Goal: Communication & Community: Answer question/provide support

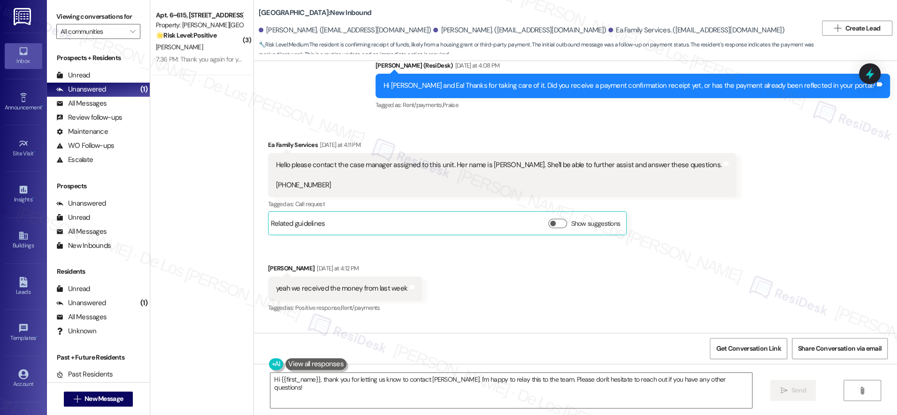
scroll to position [222, 0]
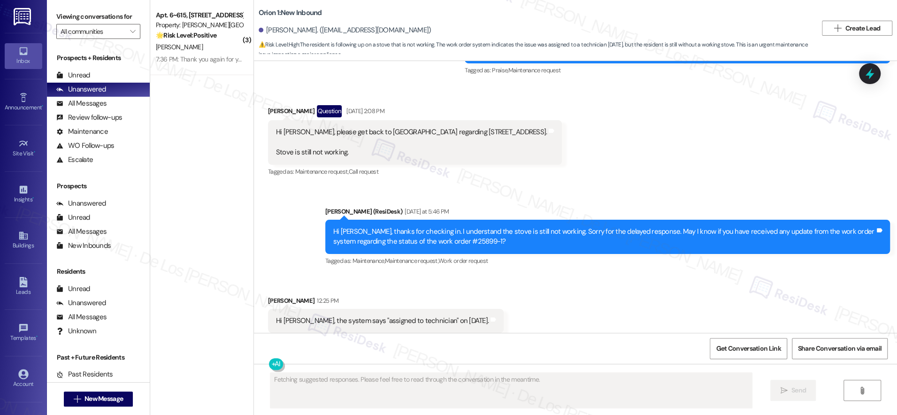
scroll to position [810, 0]
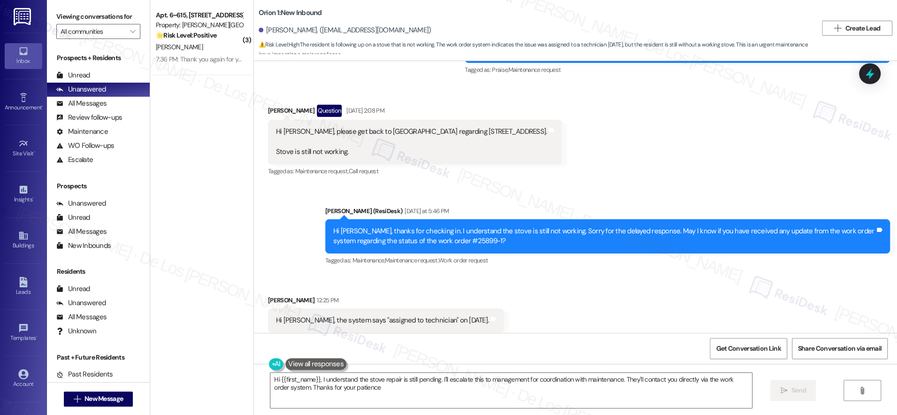
type textarea "Hi {{first_name}}, I understand the stove repair is still pending. I'll escalat…"
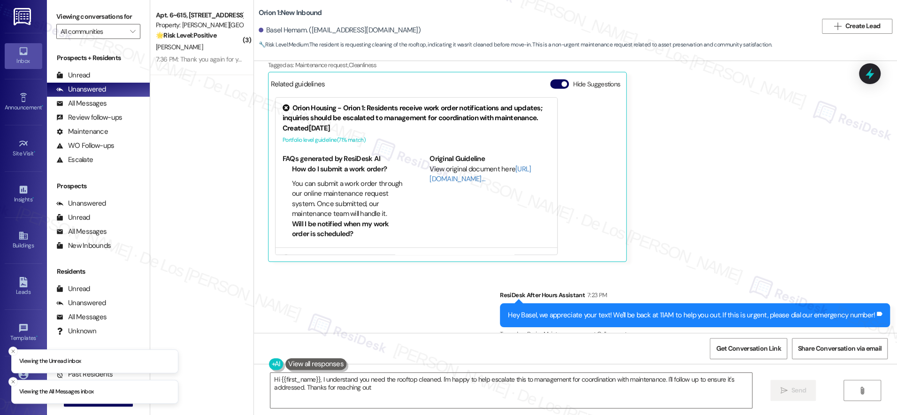
type textarea "Hi {{first_name}}, I understand you need the rooftop cleaned. I'm happy to help…"
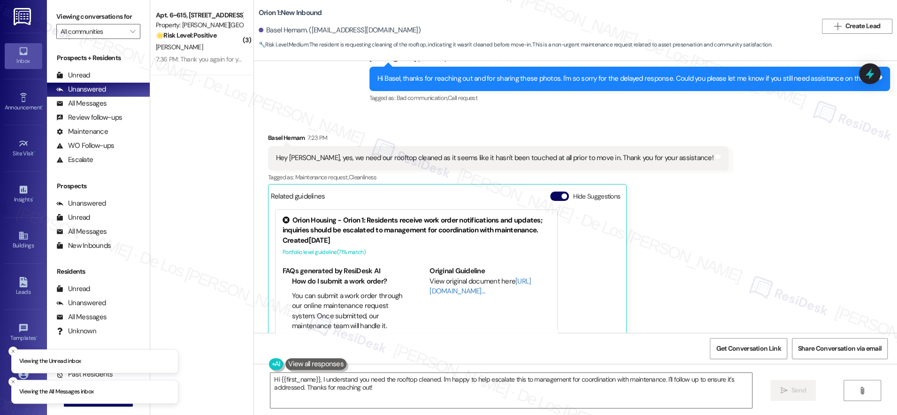
scroll to position [3581, 0]
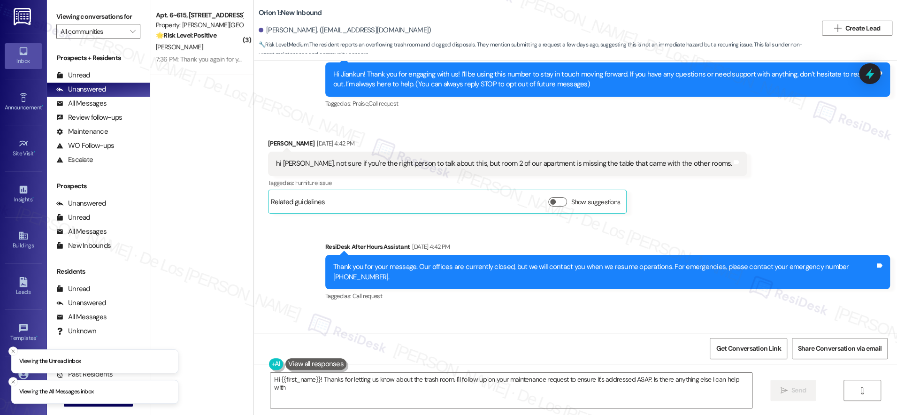
type textarea "Hi {{first_name}}! Thanks for letting us know about the trash room. I'll follow…"
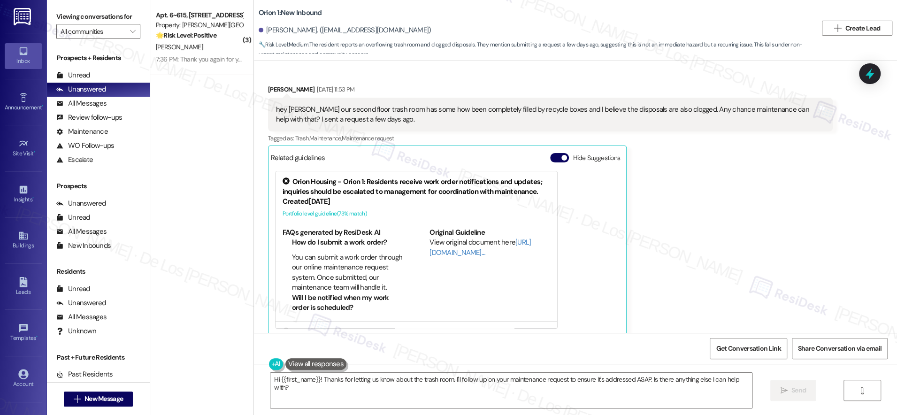
scroll to position [491, 0]
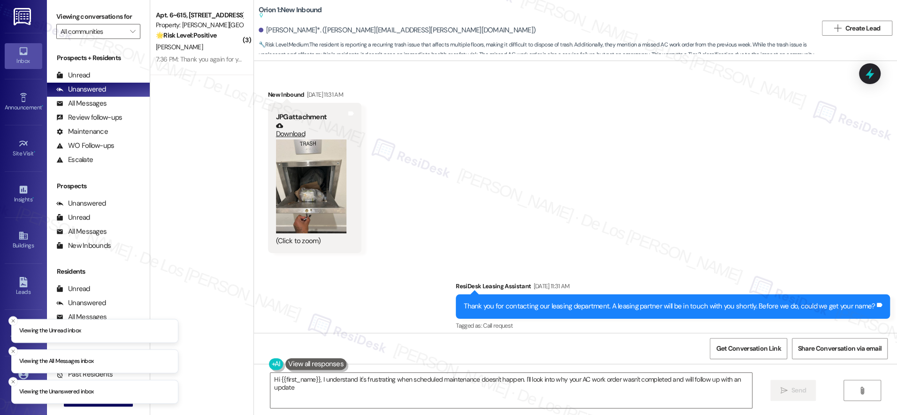
scroll to position [5277, 0]
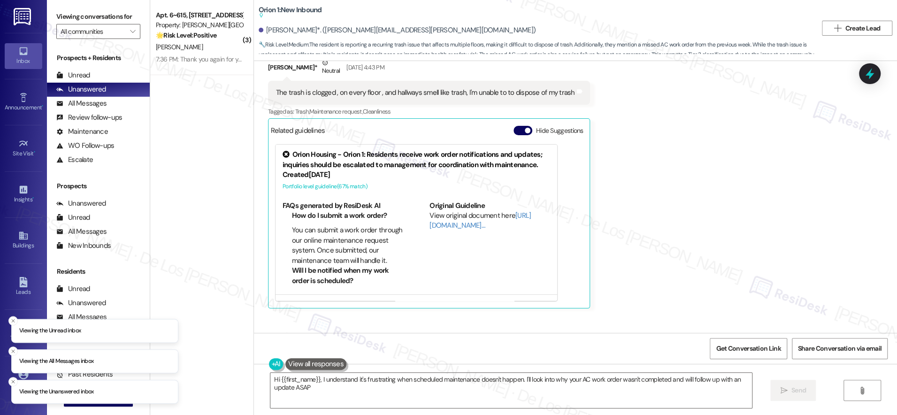
type textarea "Hi {{first_name}}, I understand it's frustrating when scheduled maintenance doe…"
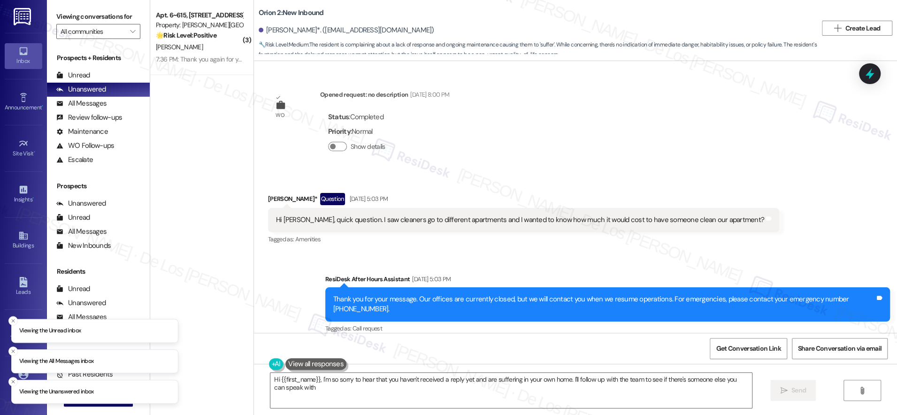
type textarea "Hi {{first_name}}, I'm so sorry to hear that you haven't received a reply yet a…"
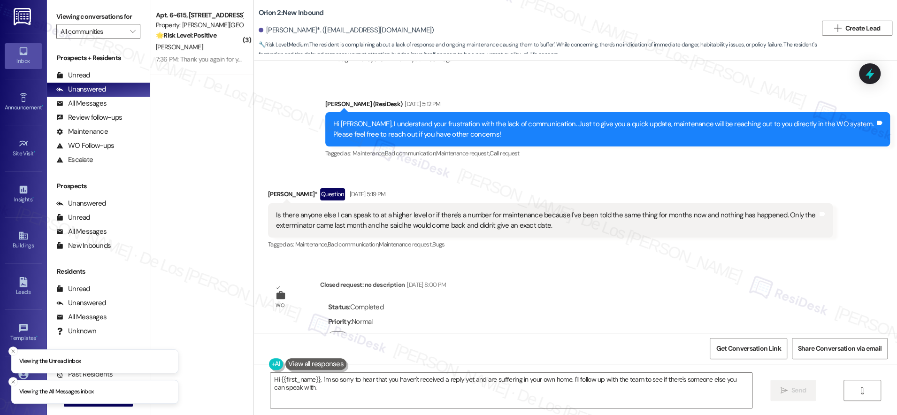
scroll to position [2889, 0]
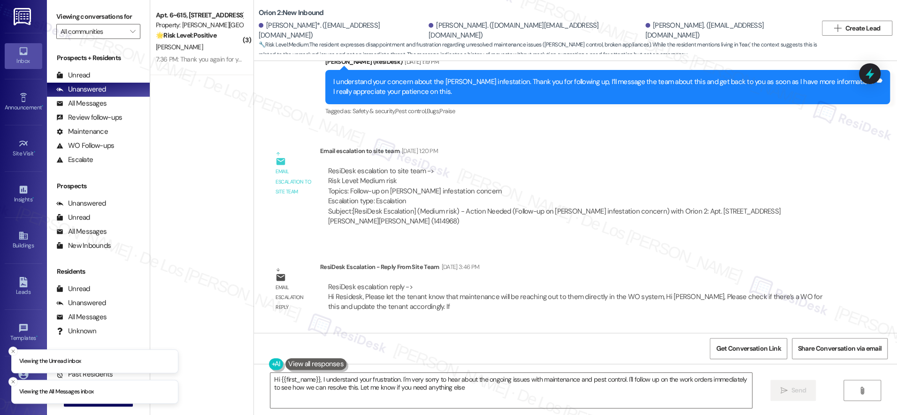
type textarea "Hi {{first_name}}, I understand your frustration. I'm very sorry to hear about …"
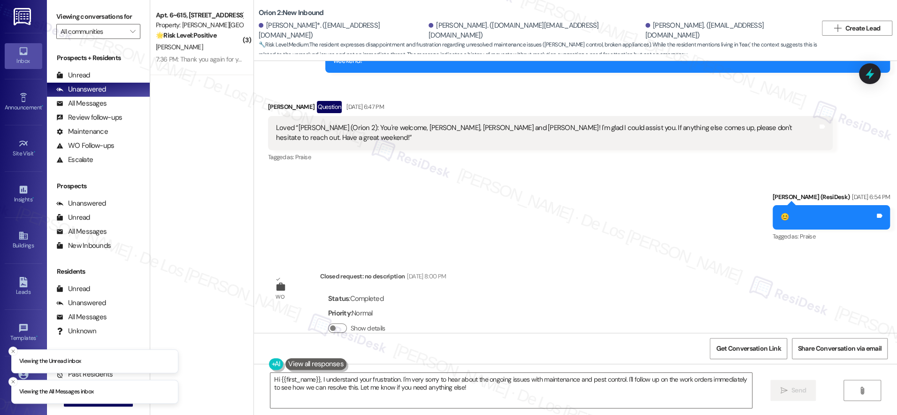
scroll to position [8956, 0]
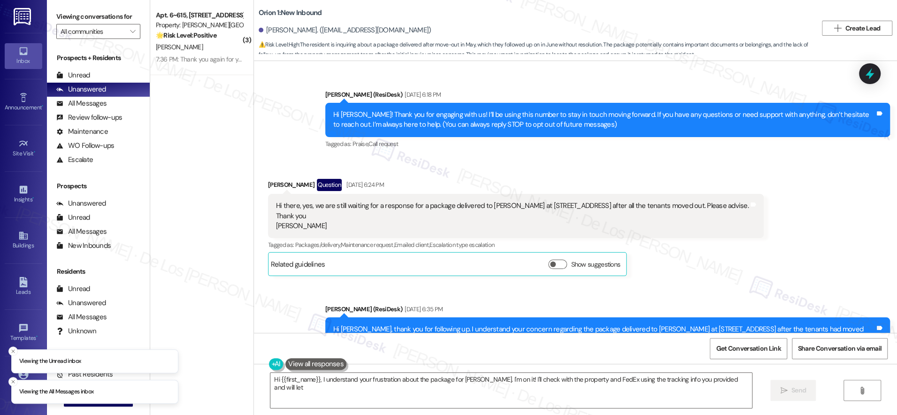
scroll to position [1504, 0]
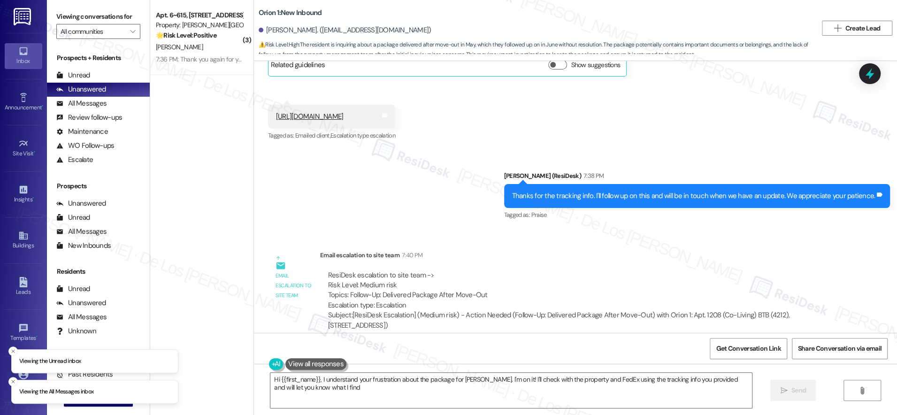
type textarea "Hi {{first_name}}, I understand your frustration about the package for [PERSON_…"
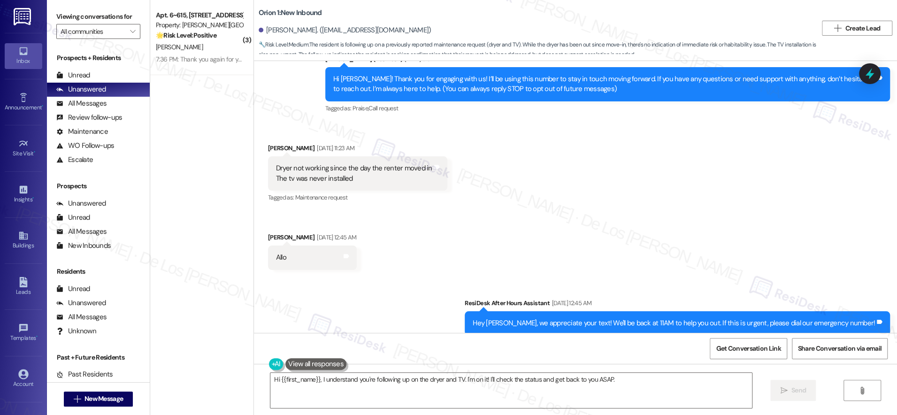
scroll to position [29, 0]
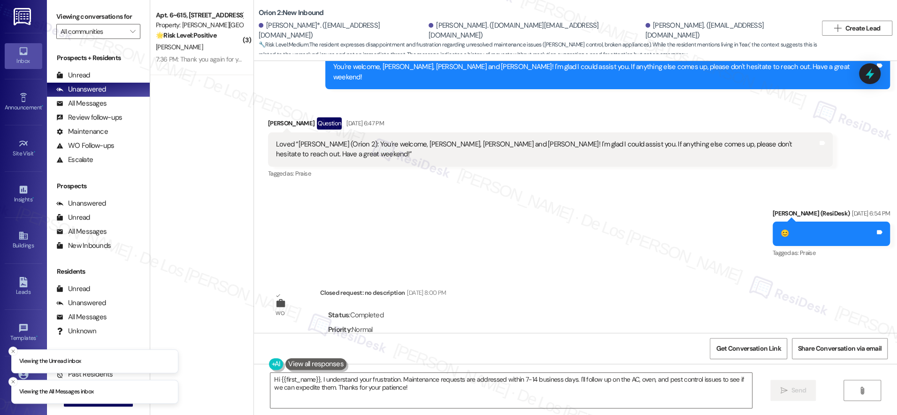
scroll to position [8956, 0]
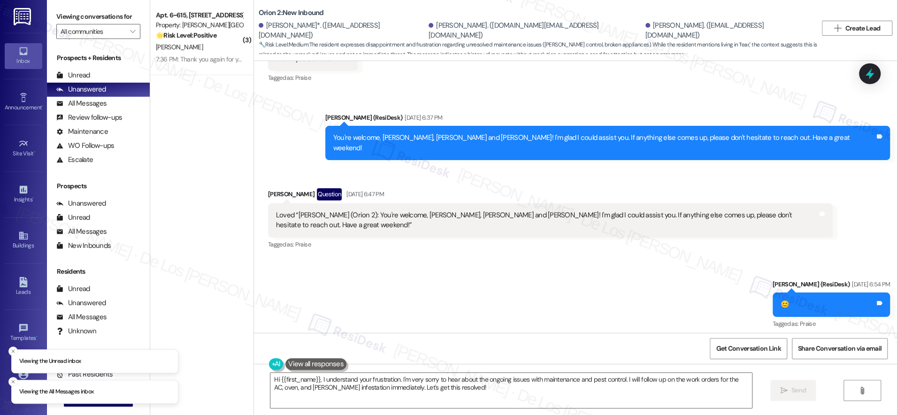
scroll to position [8956, 0]
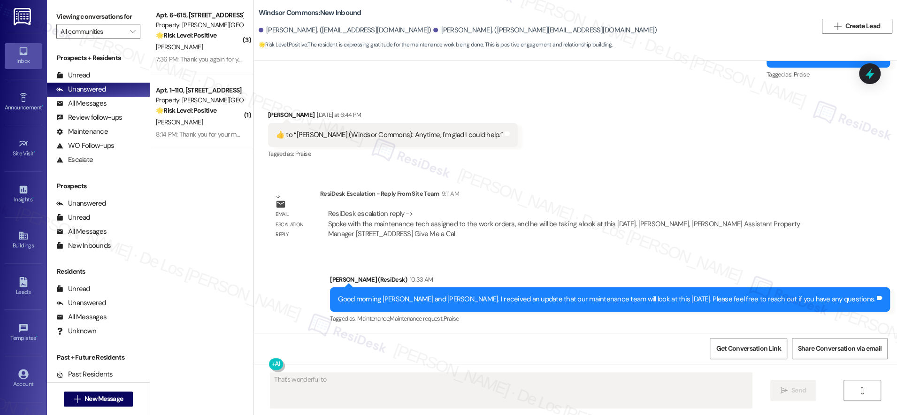
scroll to position [8421, 0]
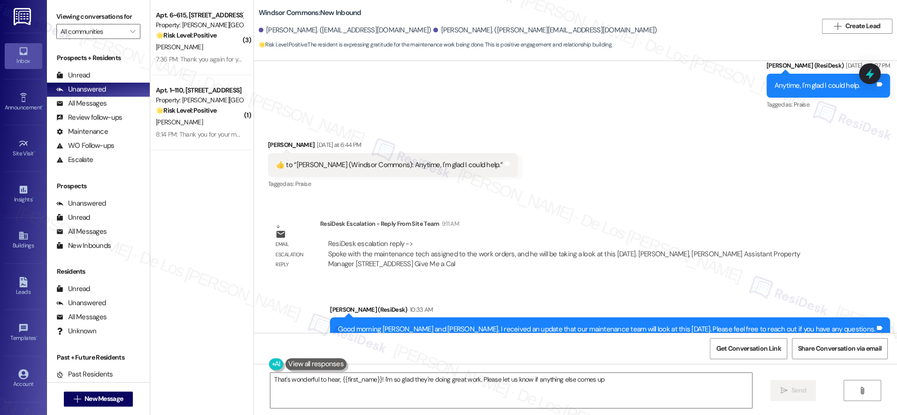
type textarea "That's wonderful to hear, {{first_name}}! I'm so glad they're doing great work.…"
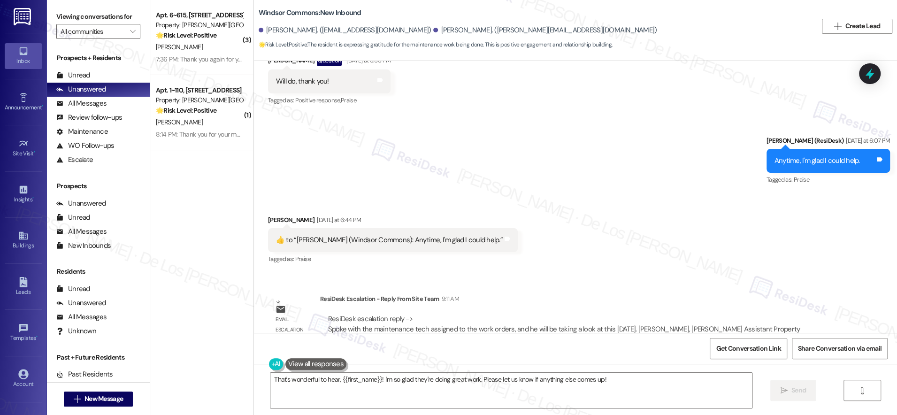
scroll to position [8373, 0]
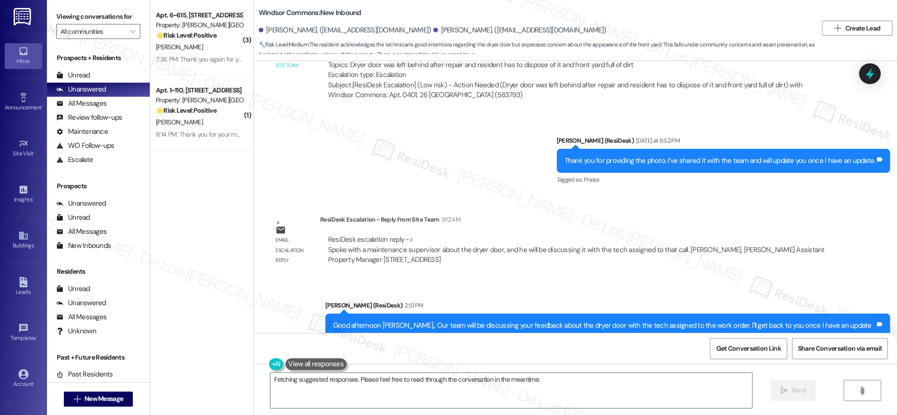
scroll to position [7514, 0]
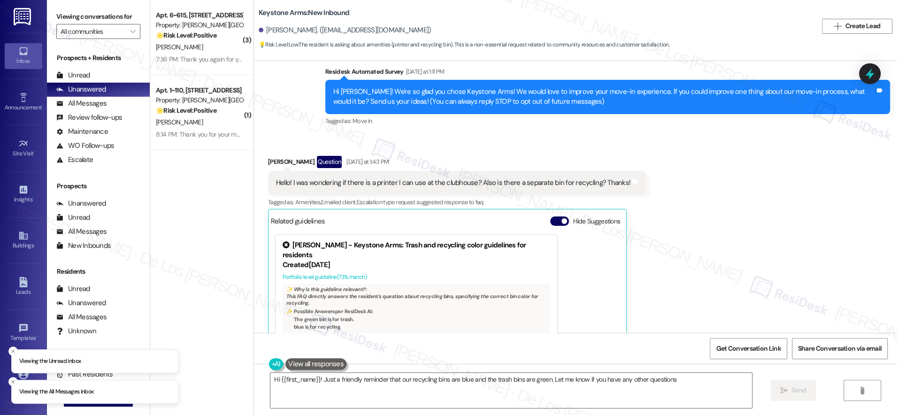
type textarea "Hi {{first_name}}! Just a friendly reminder that our recycling bins are blue an…"
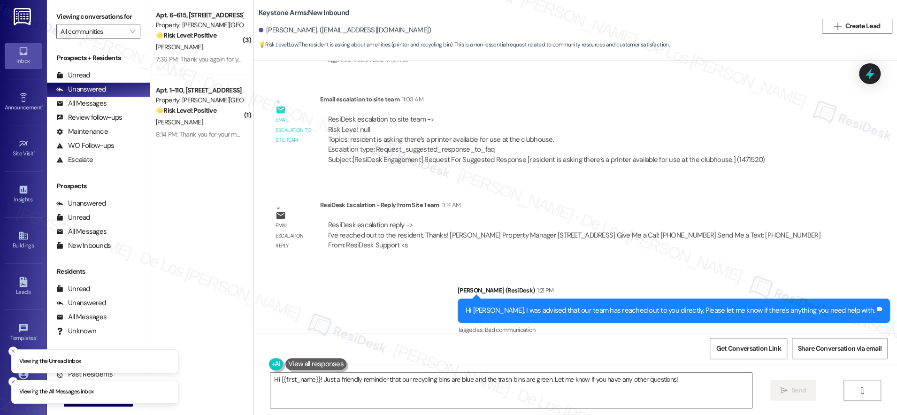
scroll to position [456, 0]
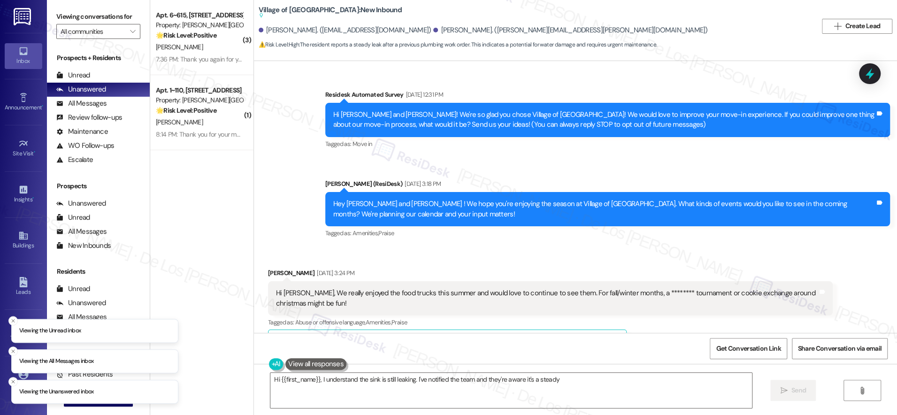
scroll to position [5546, 0]
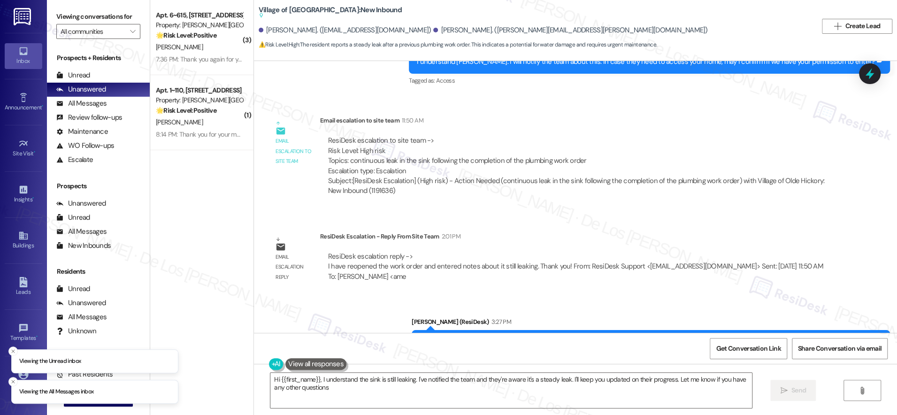
type textarea "Hi {{first_name}}, I understand the sink is still leaking. I've notified the te…"
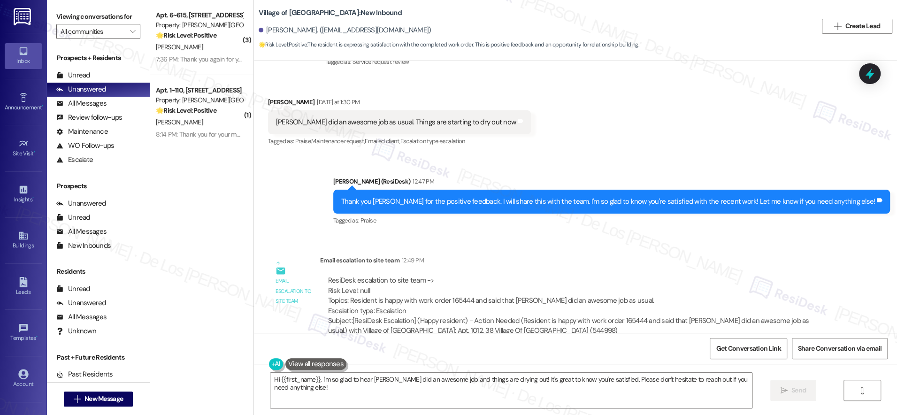
scroll to position [11878, 0]
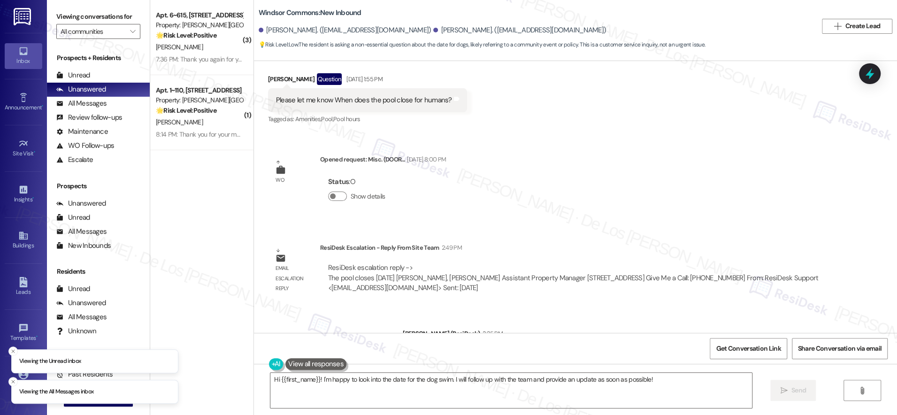
scroll to position [20056, 0]
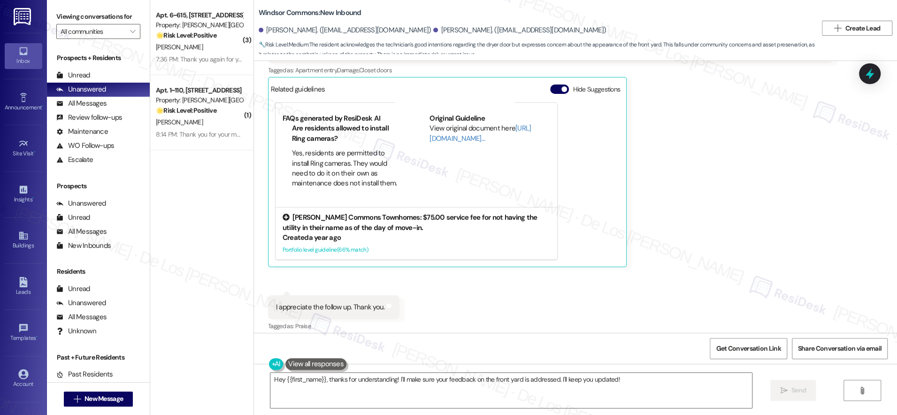
scroll to position [7826, 0]
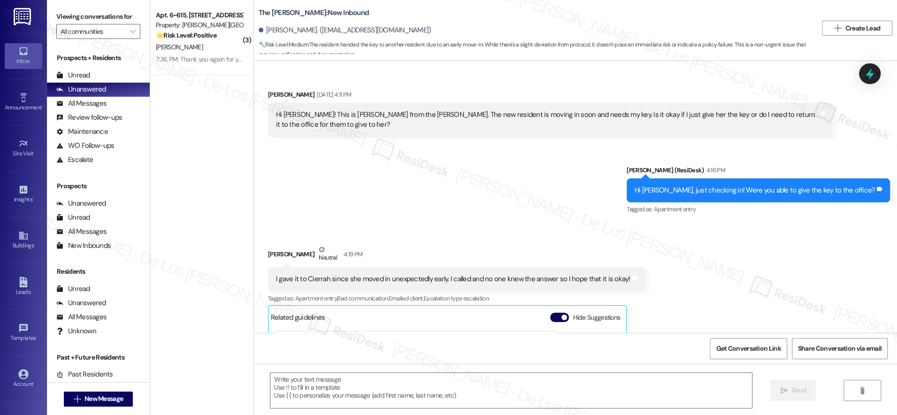
scroll to position [519, 0]
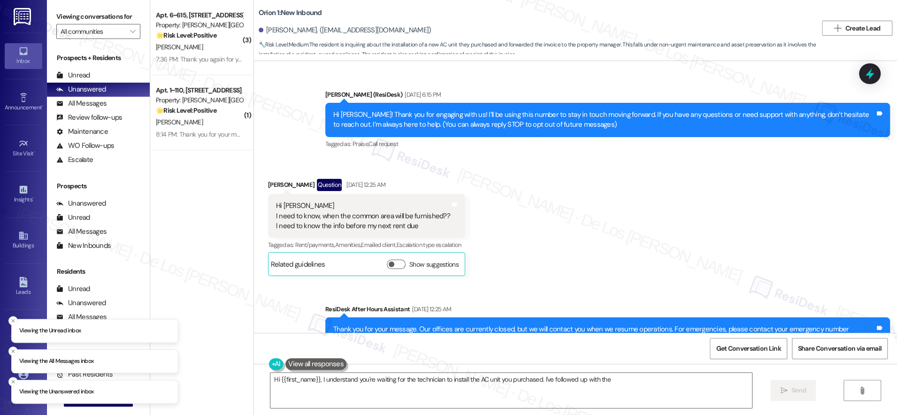
scroll to position [1737, 0]
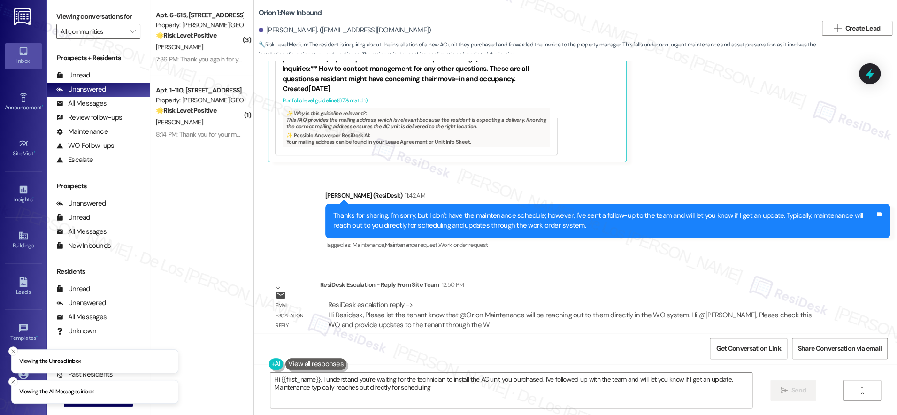
type textarea "Hi {{first_name}}, I understand you're waiting for the technician to install th…"
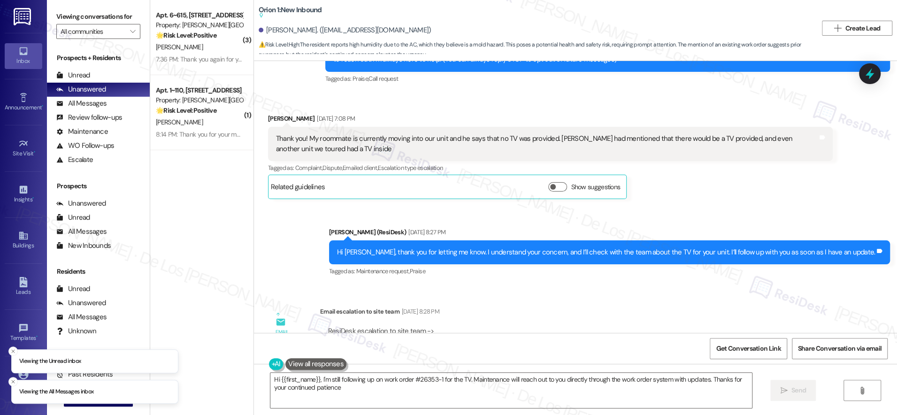
type textarea "Hi {{first_name}}, I'm still following up on work order #26353-1 for the TV. Ma…"
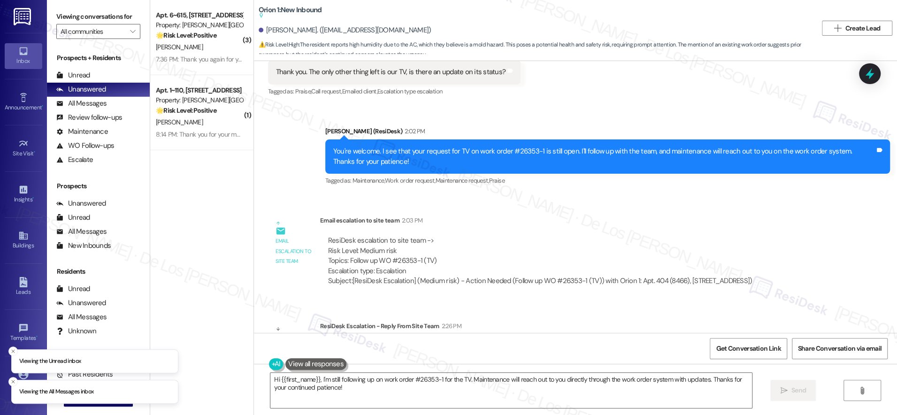
scroll to position [1448, 0]
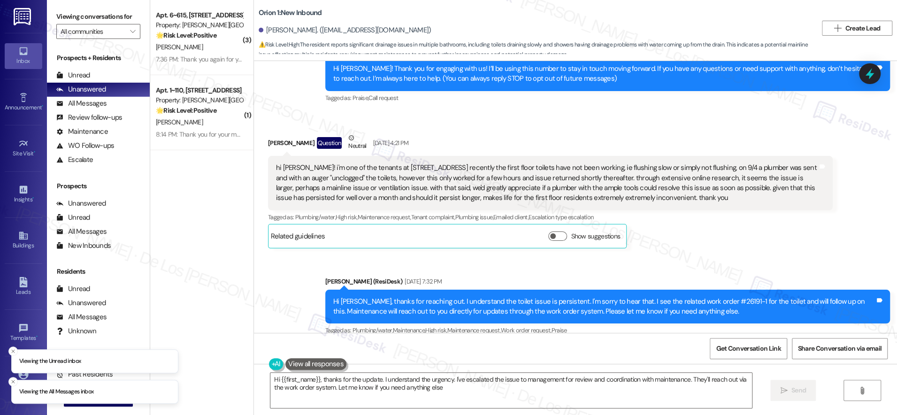
type textarea "Hi {{first_name}}, thanks for the update. I understand the urgency. I've escala…"
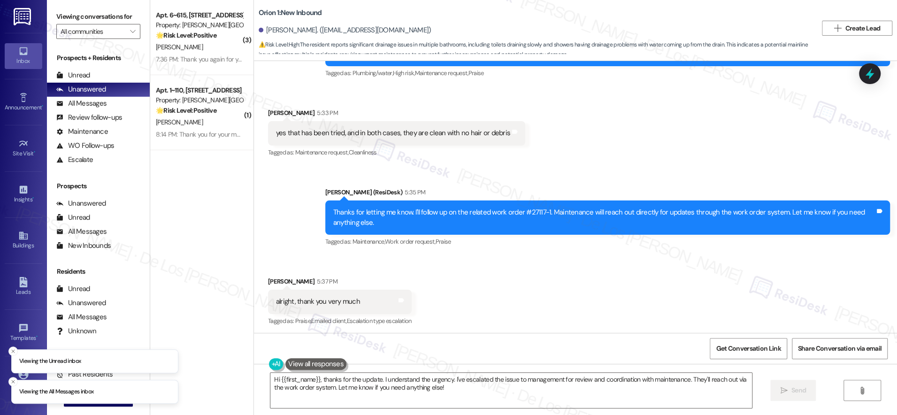
scroll to position [1087, 0]
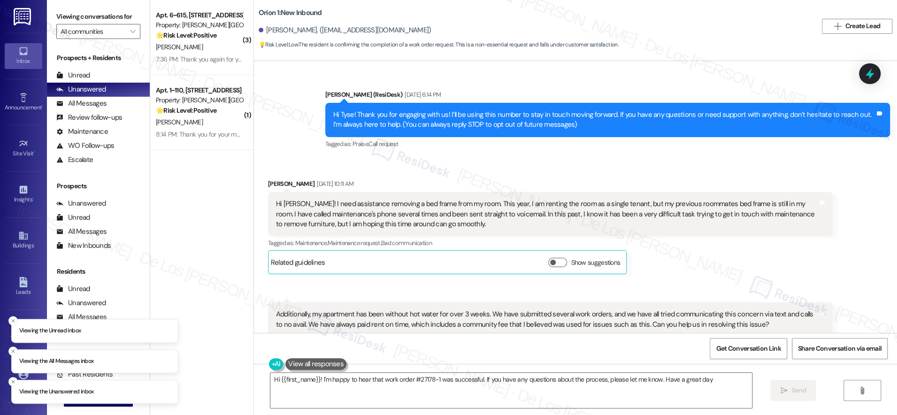
type textarea "Hi {{first_name}}! I'm happy to hear that work order #27178-1 was successful. I…"
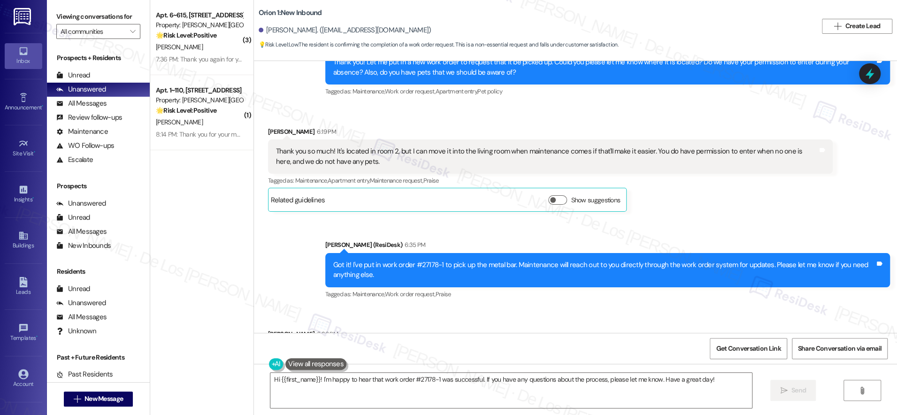
scroll to position [1055, 0]
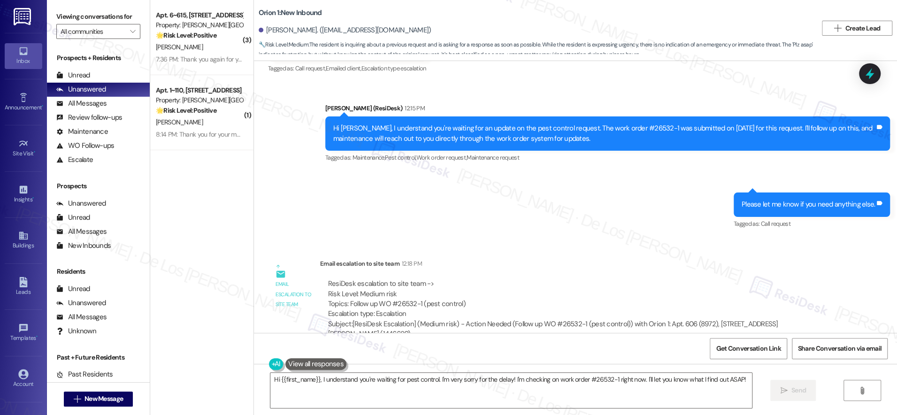
scroll to position [624, 0]
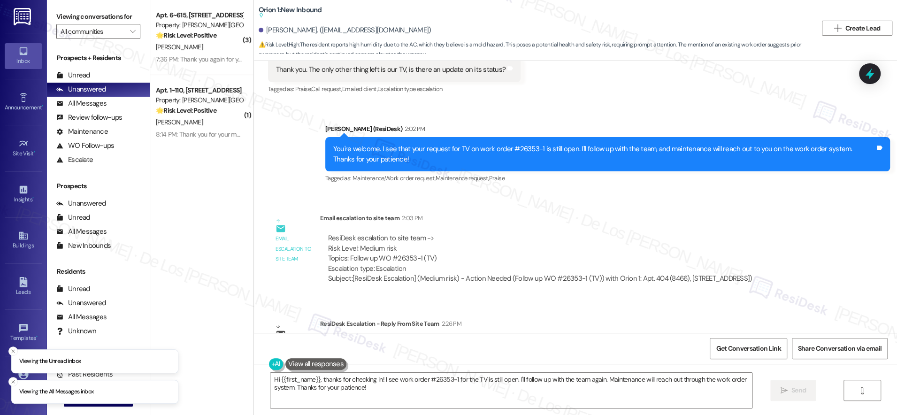
scroll to position [1448, 0]
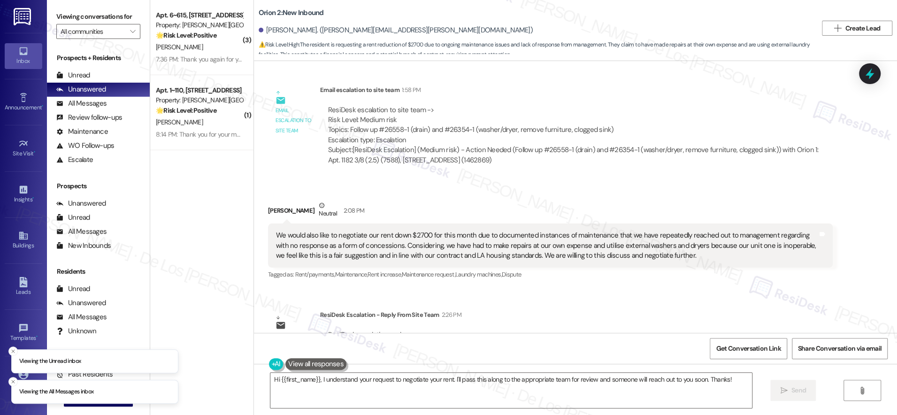
scroll to position [564, 0]
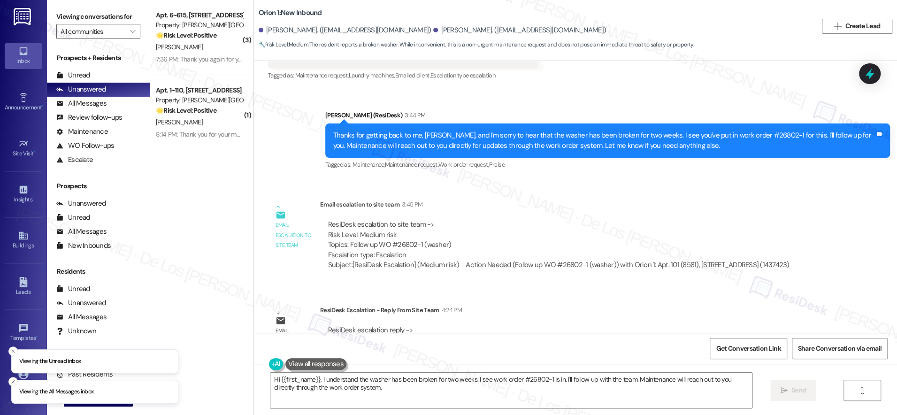
scroll to position [1591, 0]
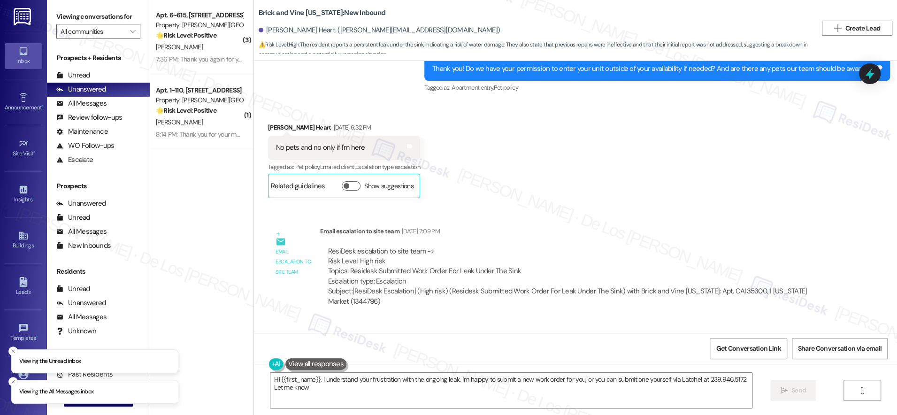
type textarea "Hi {{first_name}}, I understand your frustration with the ongoing leak. I'm hap…"
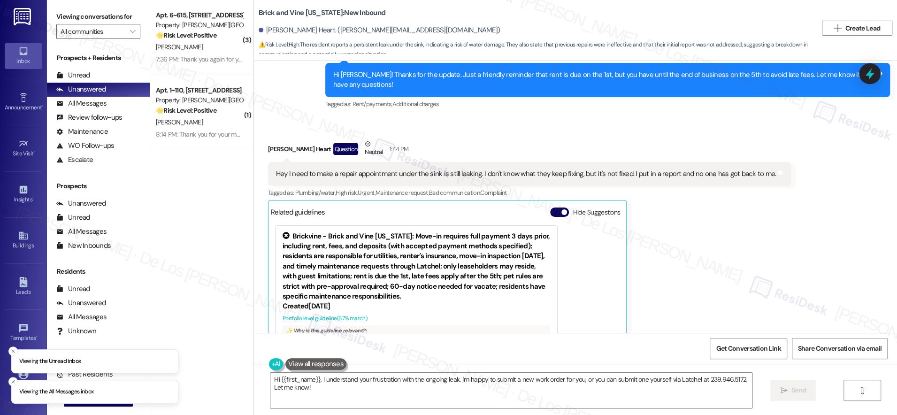
scroll to position [4606, 0]
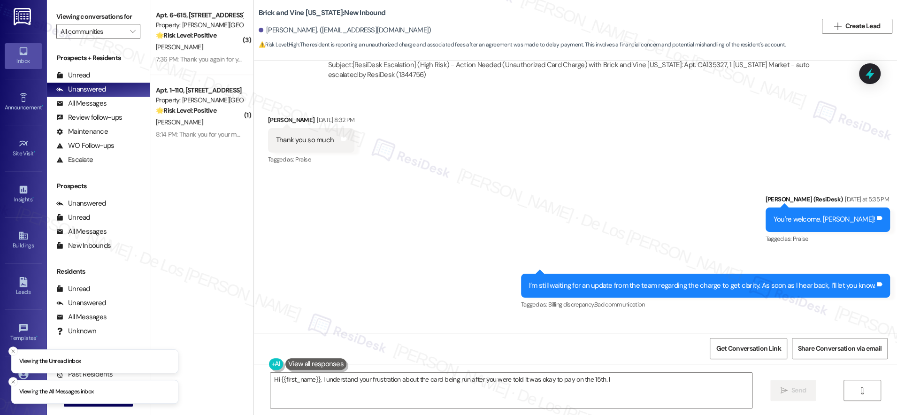
scroll to position [2652, 0]
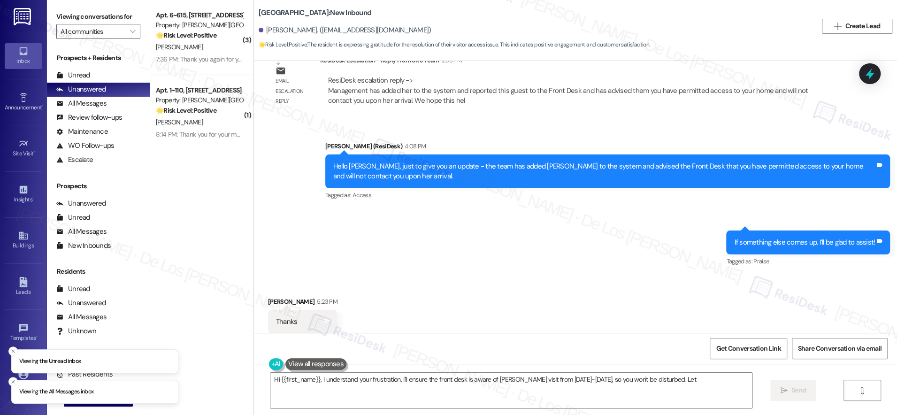
scroll to position [5678, 0]
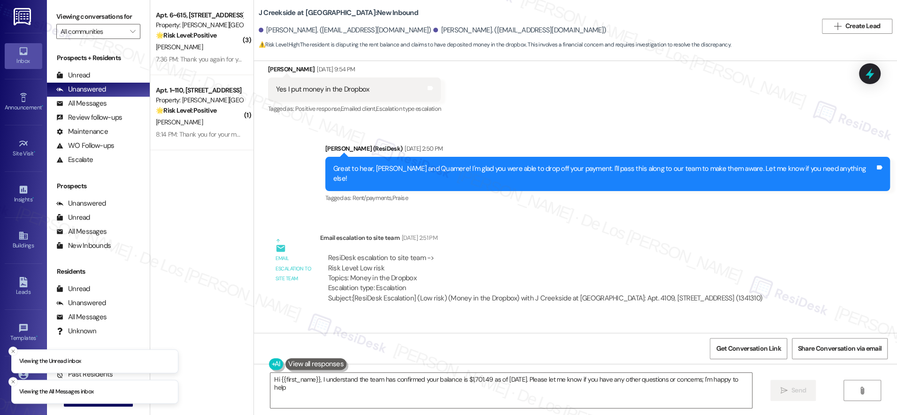
type textarea "Hi {{first_name}}, I understand the team has confirmed your balance is $1,701.4…"
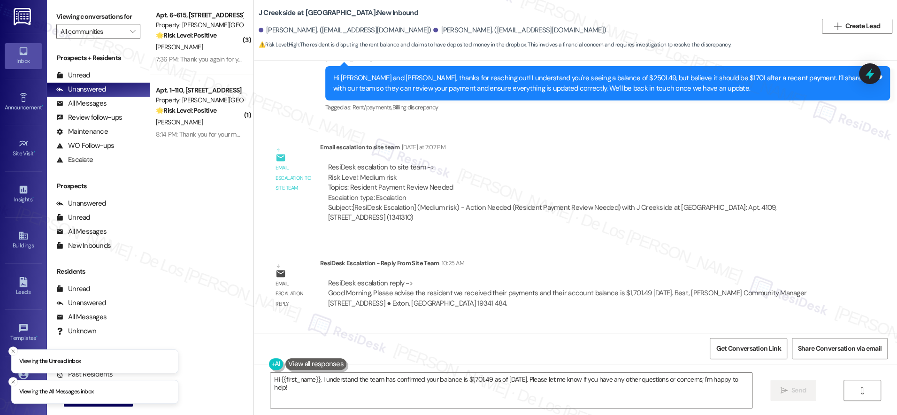
scroll to position [4273, 0]
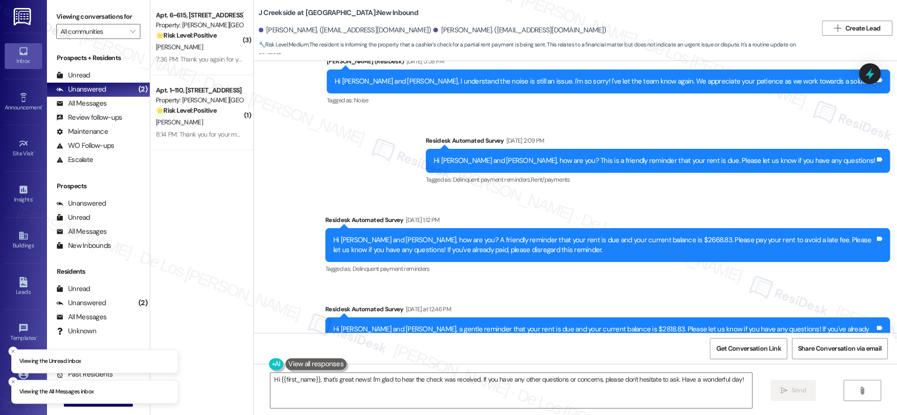
scroll to position [2153, 0]
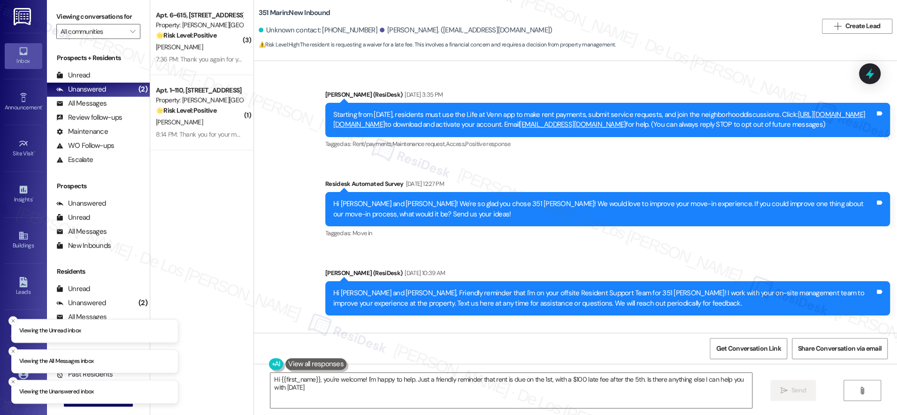
type textarea "Hi {{first_name}}, you're welcome! I'm happy to help. Just a friendly reminder …"
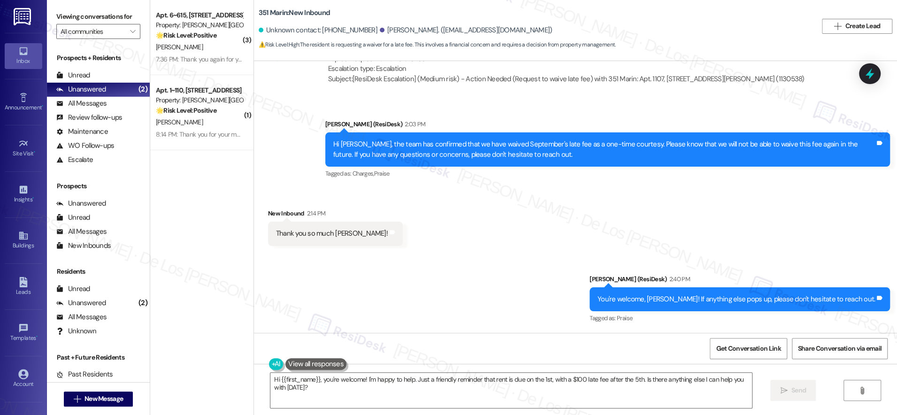
scroll to position [1640, 0]
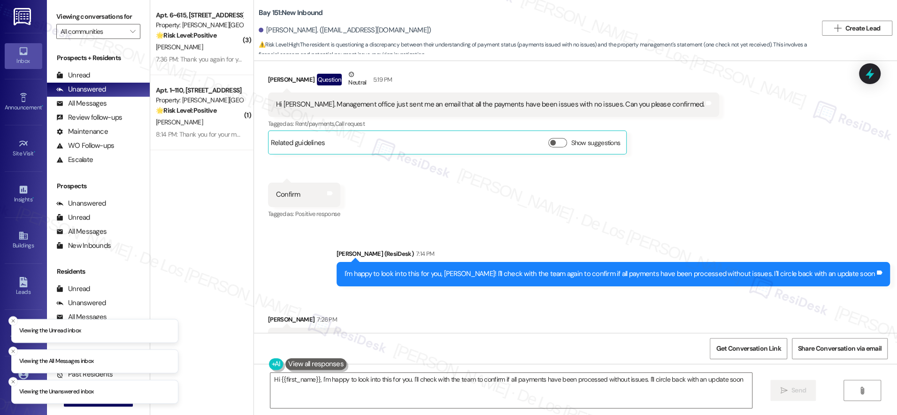
type textarea "Hi {{first_name}}, I'm happy to look into this for you. I'll check with the tea…"
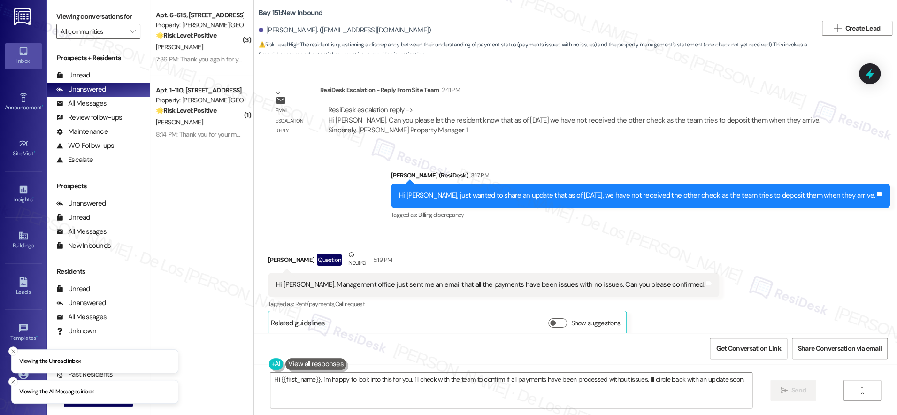
scroll to position [22781, 0]
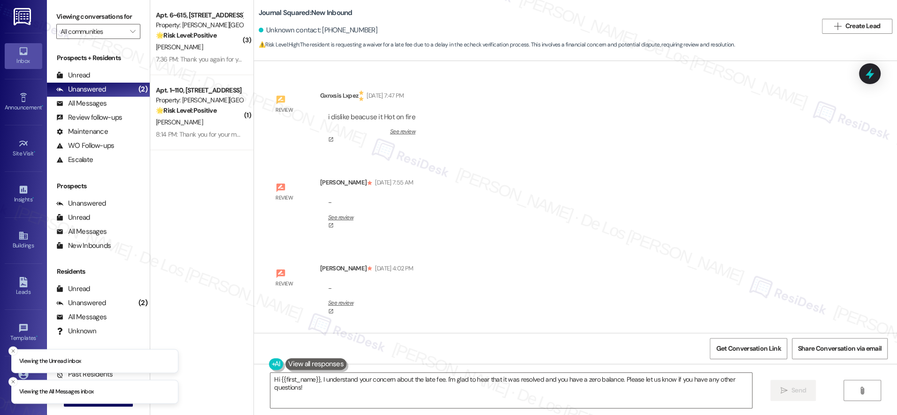
scroll to position [27959, 0]
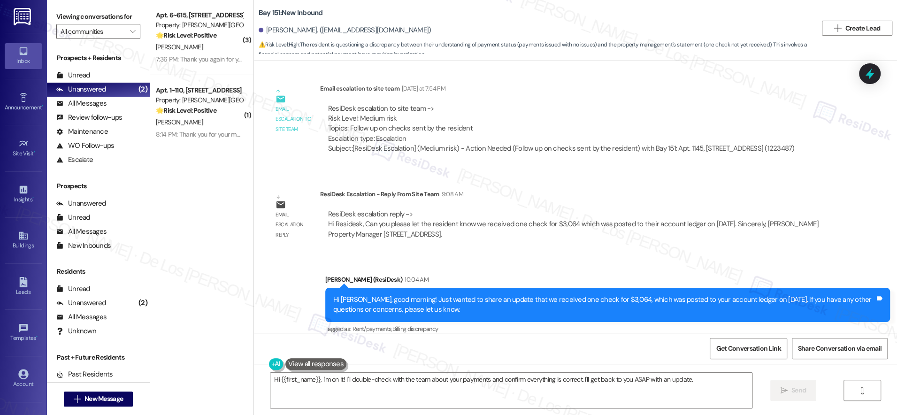
scroll to position [21786, 0]
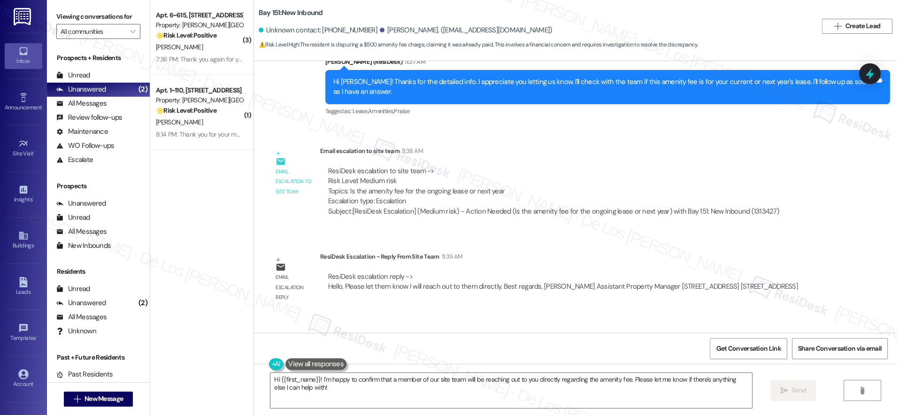
scroll to position [7682, 0]
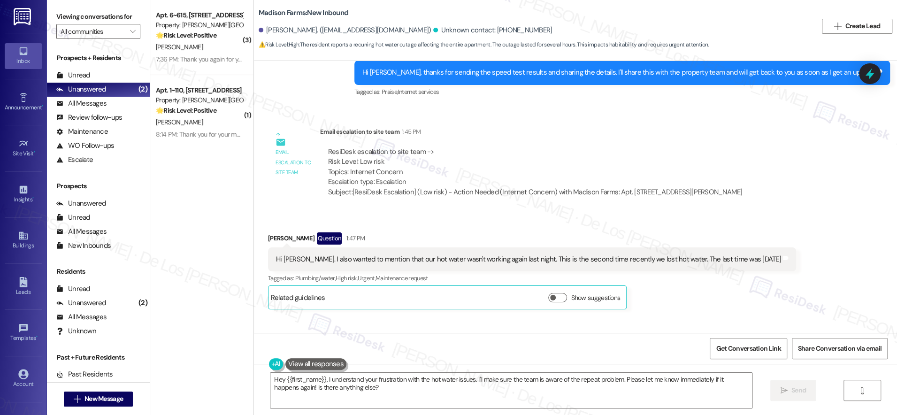
scroll to position [1634, 0]
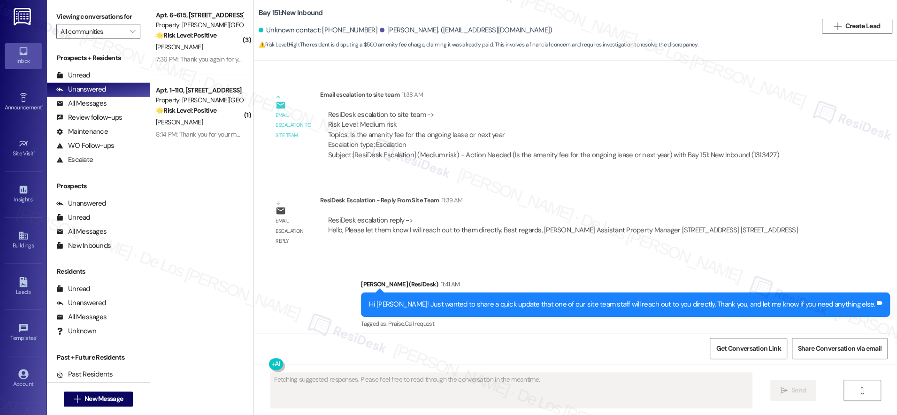
scroll to position [7749, 0]
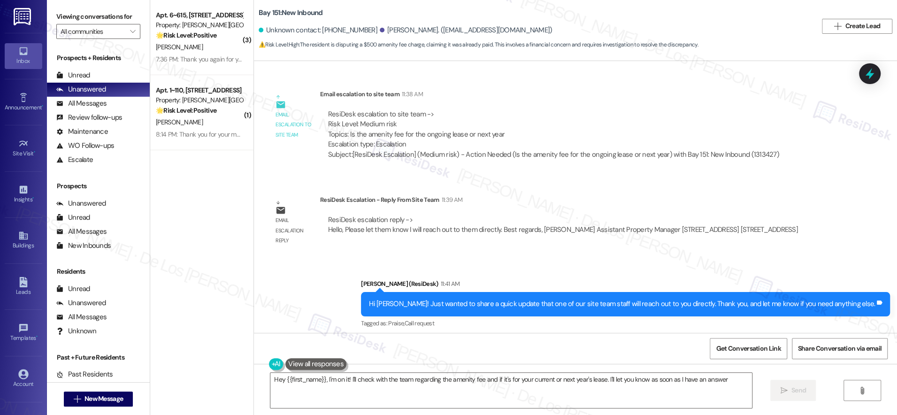
type textarea "Hey {{first_name}}, I'm on it! I'll check with the team regarding the amenity f…"
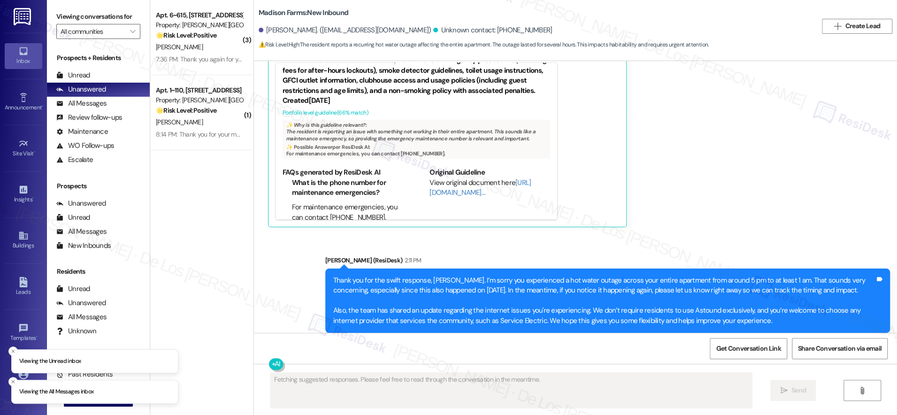
scroll to position [74, 0]
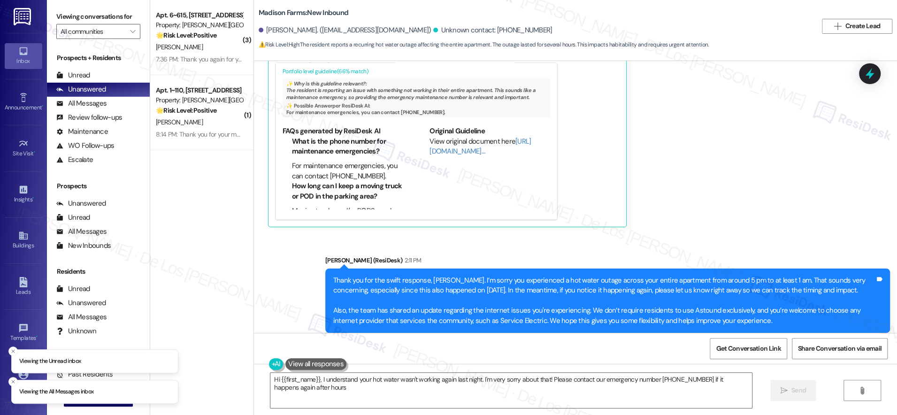
type textarea "Hi {{first_name}}, I understand your hot water wasn't working again last night.…"
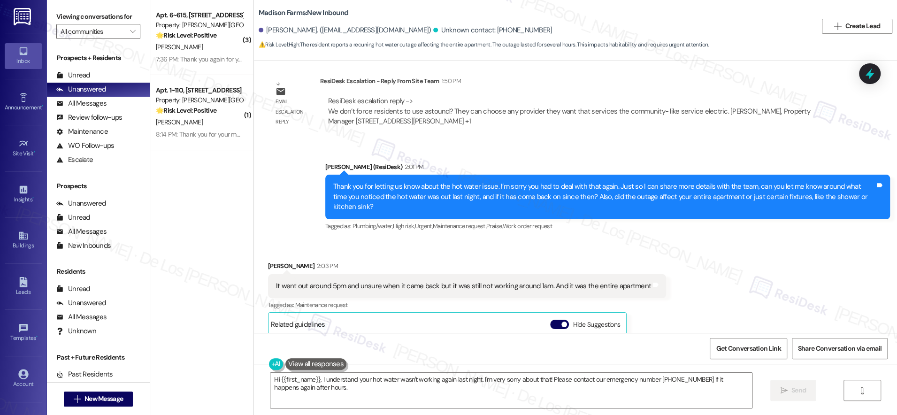
scroll to position [2269, 0]
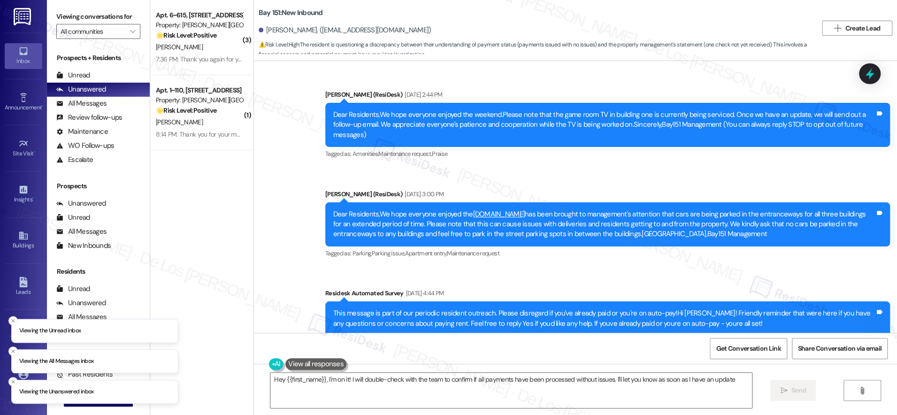
type textarea "Hey {{first_name}}, I'm on it! I will double-check with the team to confirm if …"
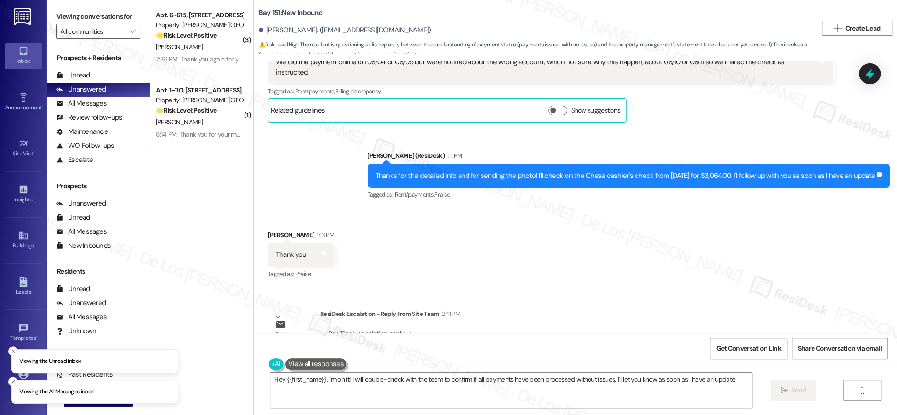
scroll to position [22660, 0]
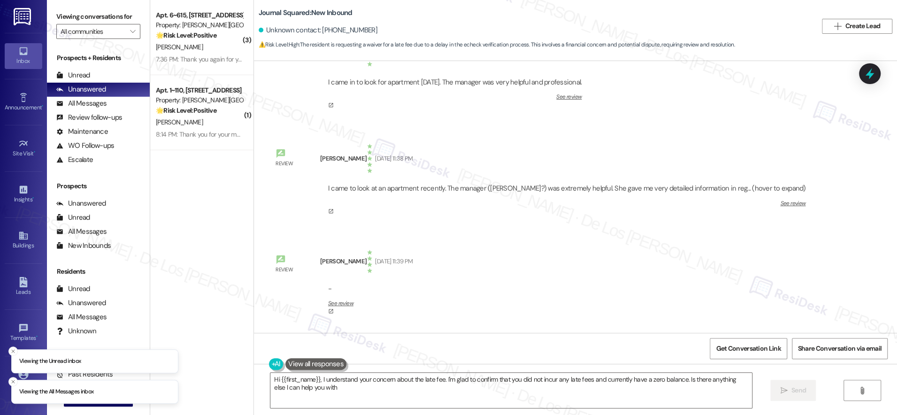
type textarea "Hi {{first_name}}, I understand your concern about the late fee. I'm glad to co…"
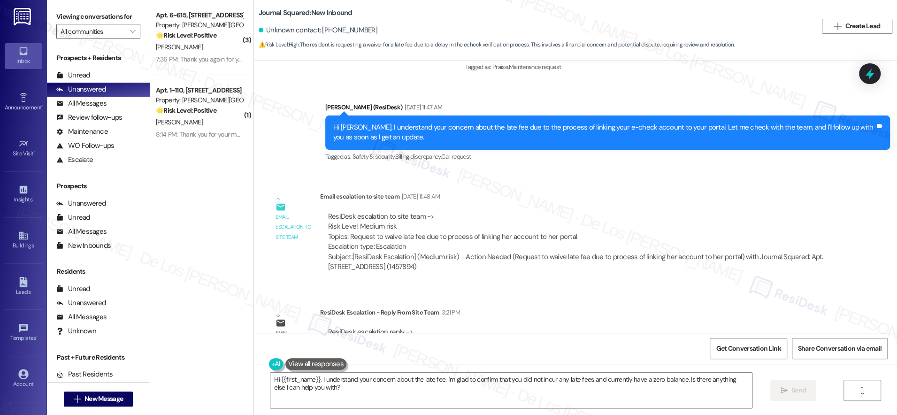
scroll to position [27959, 0]
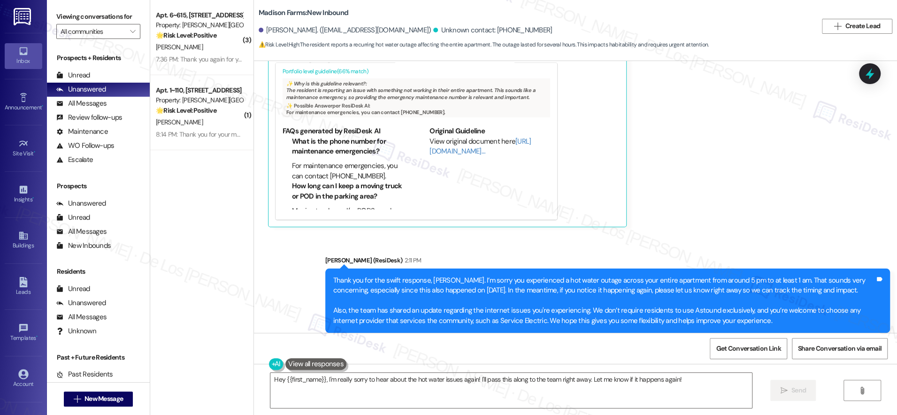
scroll to position [2066, 0]
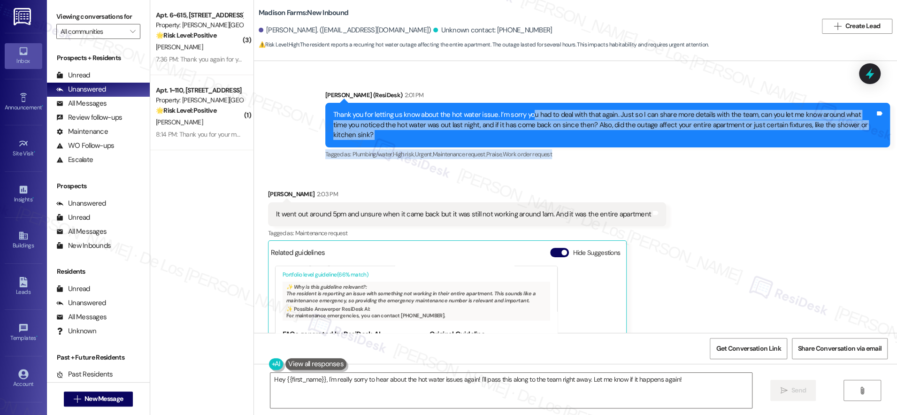
drag, startPoint x: 520, startPoint y: 105, endPoint x: 728, endPoint y: 131, distance: 209.0
click at [728, 131] on div "[PERSON_NAME] (ResiDesk) 2:01 PM Thank you for letting us know about the hot wa…" at bounding box center [607, 125] width 564 height 71
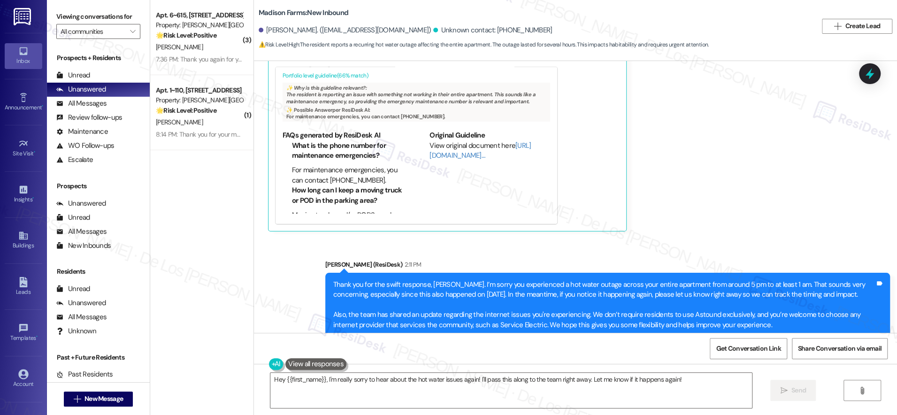
scroll to position [2269, 0]
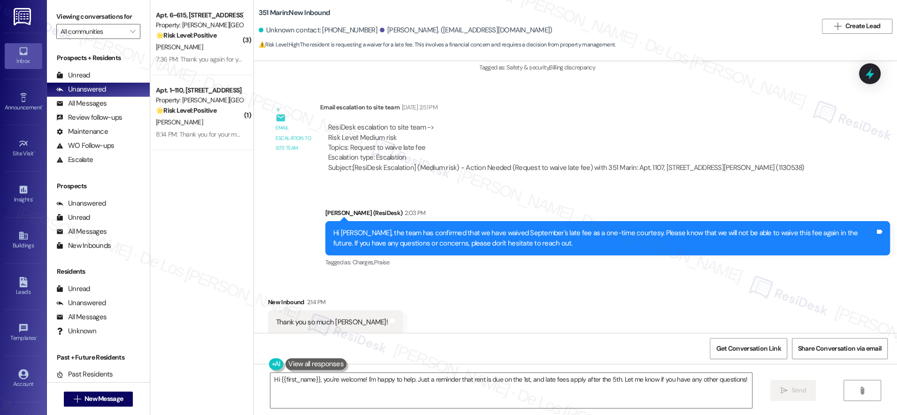
scroll to position [1626, 0]
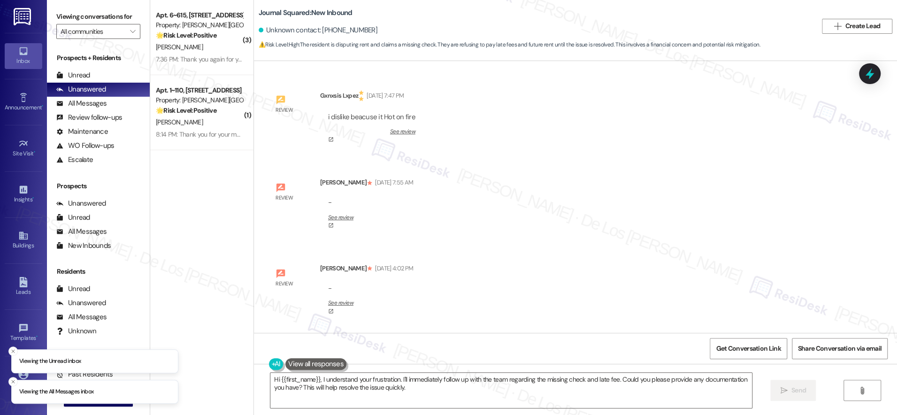
scroll to position [36255, 0]
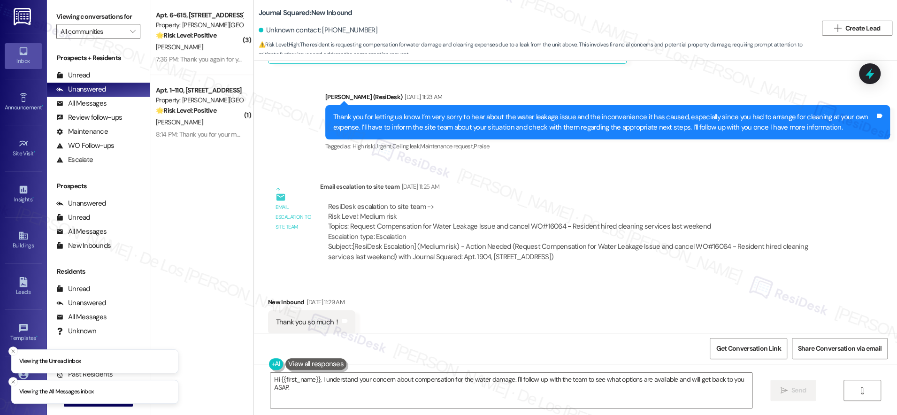
scroll to position [33393, 0]
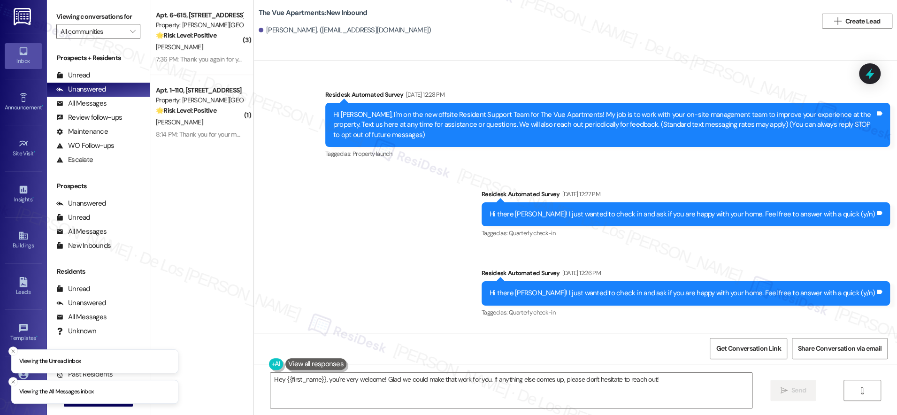
scroll to position [1954, 0]
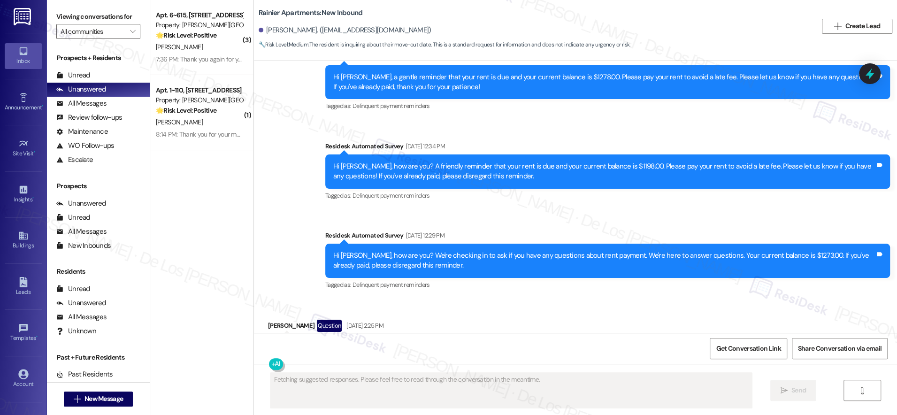
scroll to position [2636, 0]
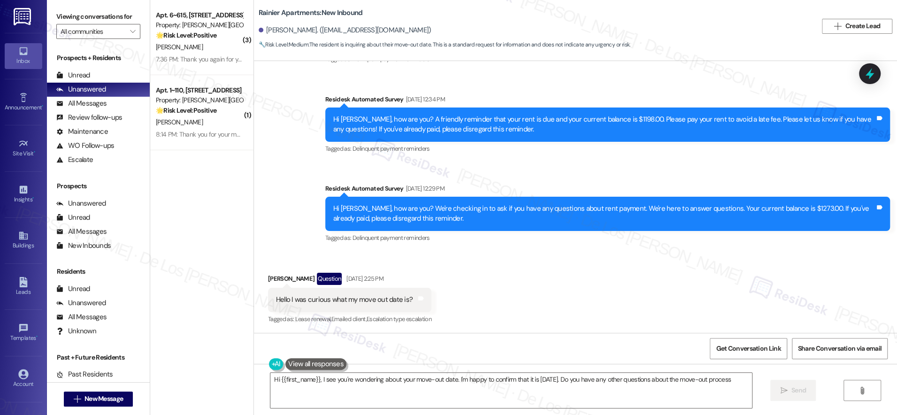
type textarea "Hi {{first_name}}, I see you're wondering about your move-out date. I'm happy t…"
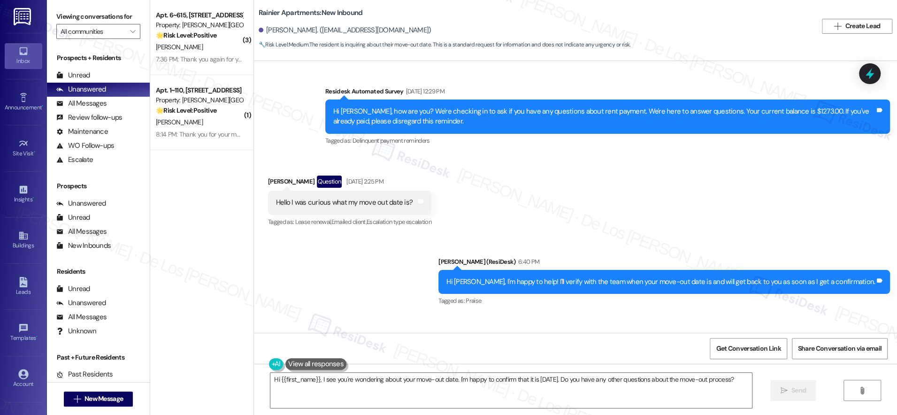
scroll to position [2986, 0]
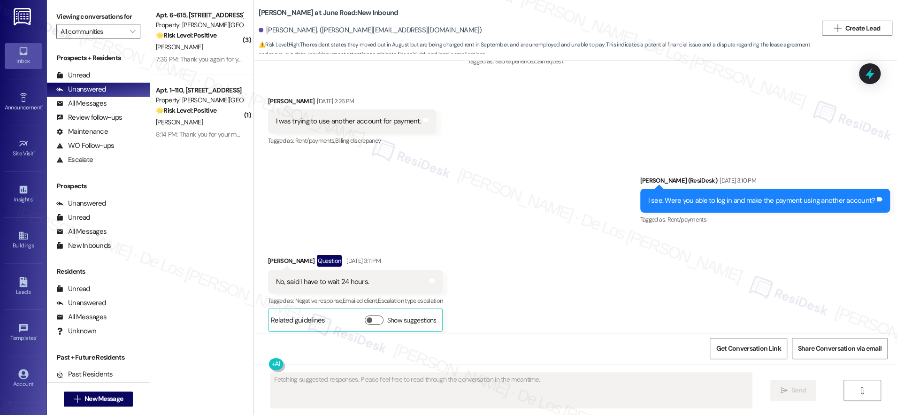
scroll to position [14545, 0]
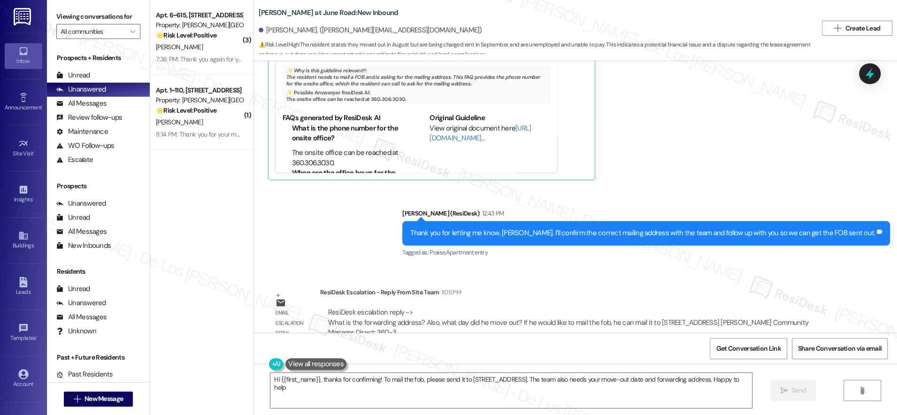
type textarea "Hi {{first_name}}, thanks for confirming! To mail the fob, please send it to 43…"
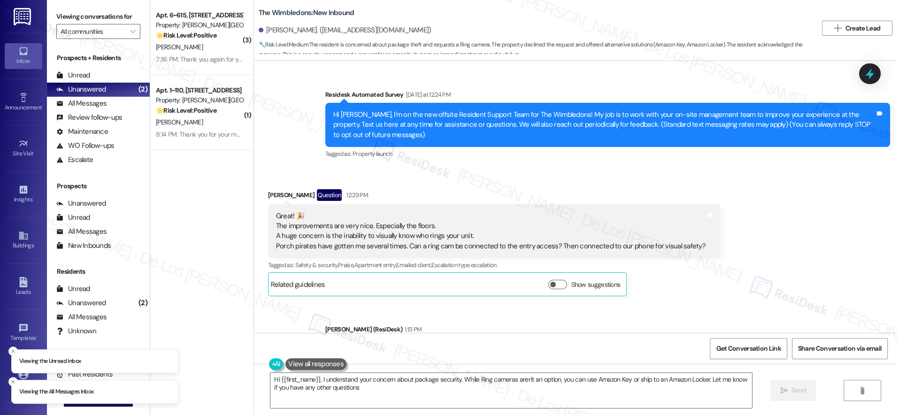
type textarea "Hi {{first_name}}, I understand your concern about package security. While Ring…"
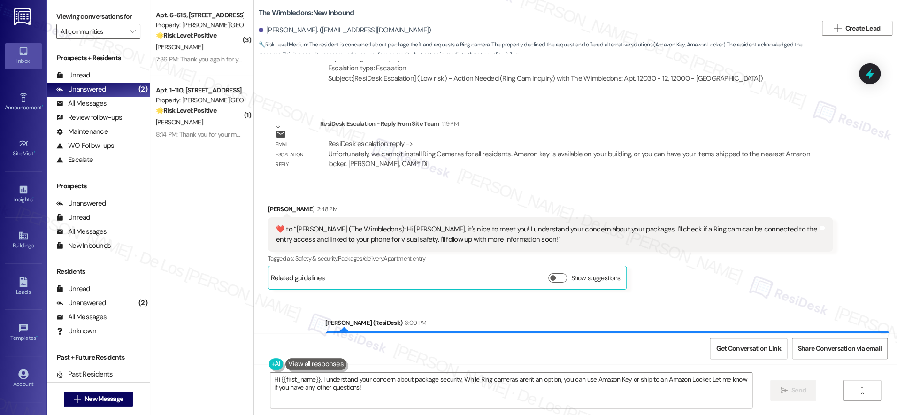
scroll to position [466, 0]
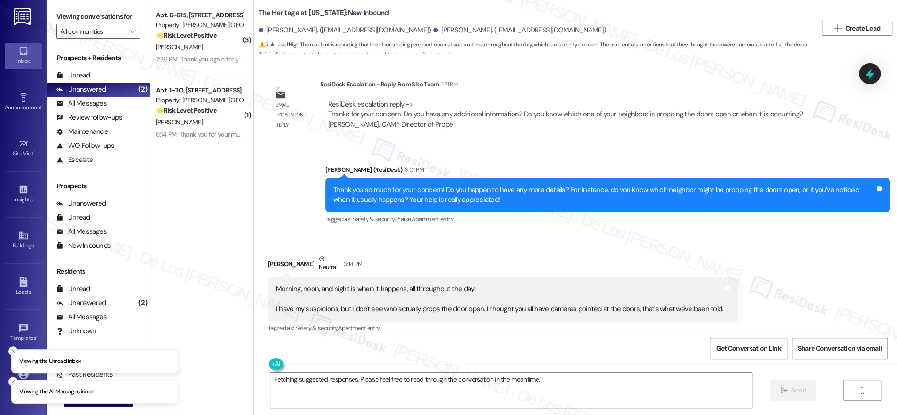
scroll to position [1031, 0]
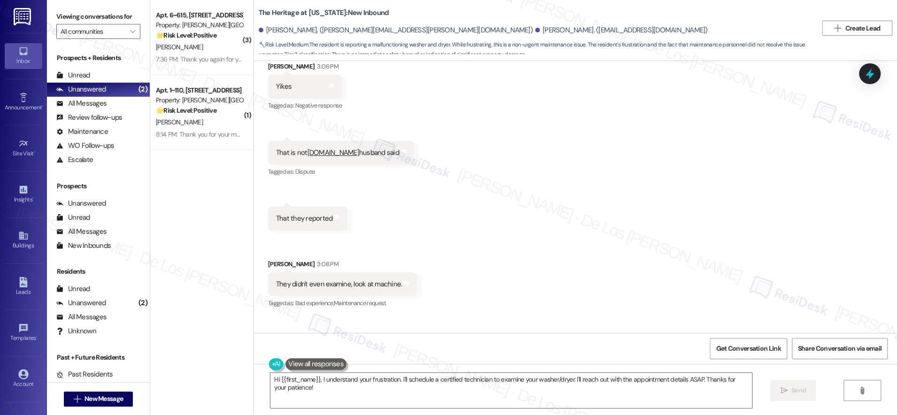
scroll to position [1082, 0]
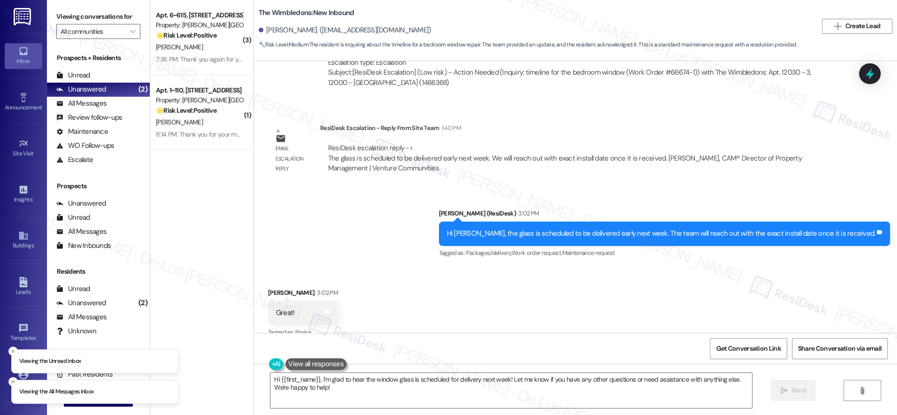
scroll to position [729, 0]
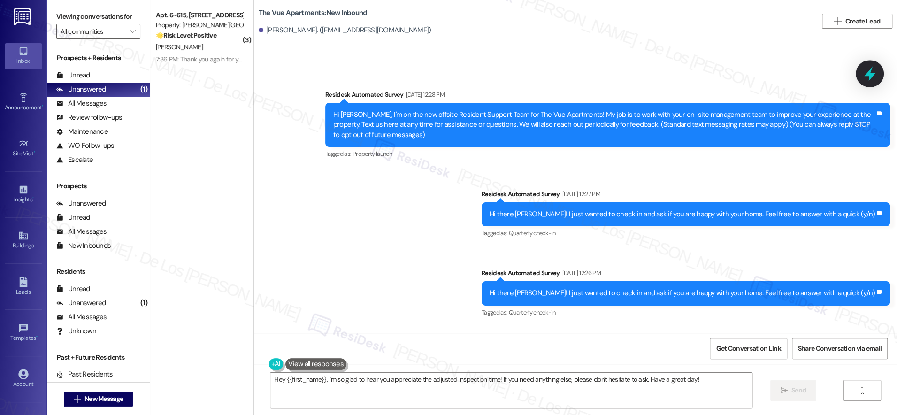
scroll to position [1954, 0]
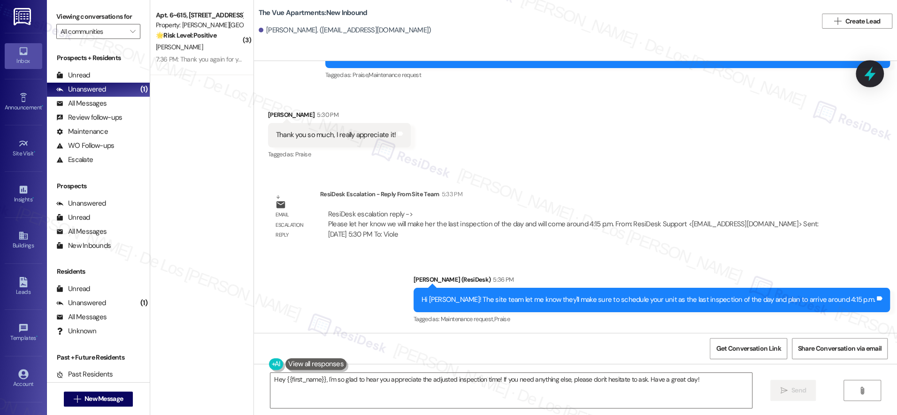
click at [874, 79] on icon at bounding box center [869, 74] width 16 height 16
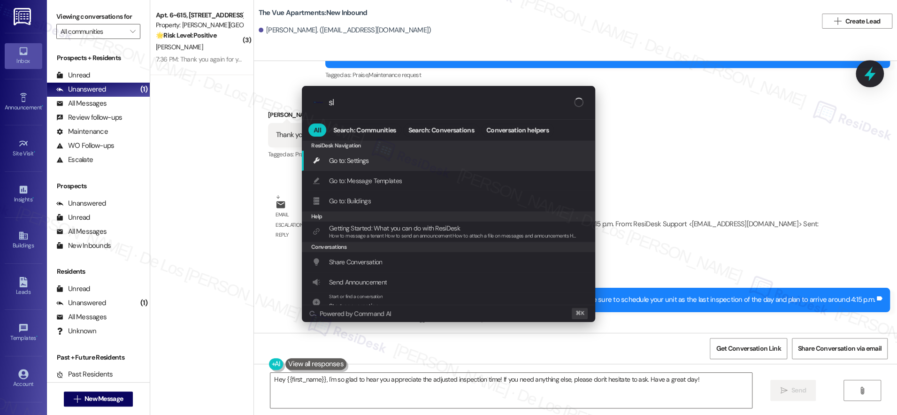
type input "sla"
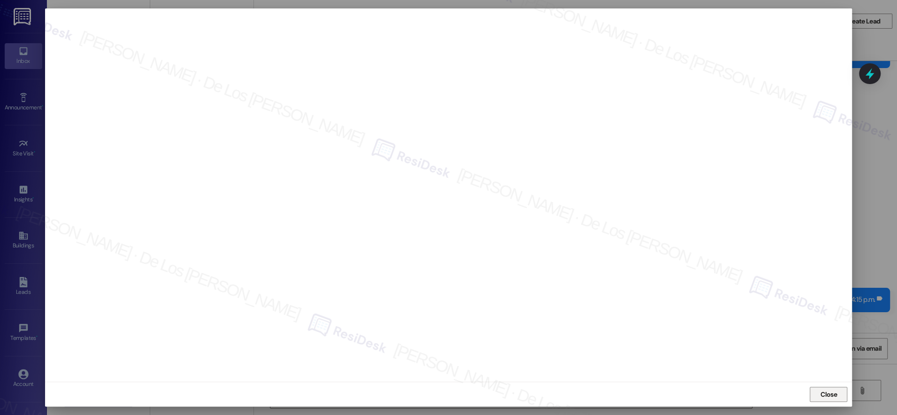
click at [829, 398] on span "Close" at bounding box center [828, 394] width 16 height 10
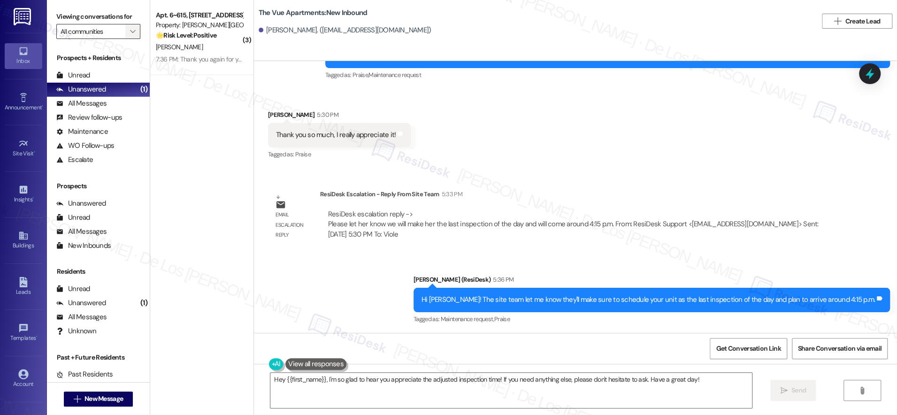
click at [130, 34] on icon "" at bounding box center [132, 32] width 5 height 8
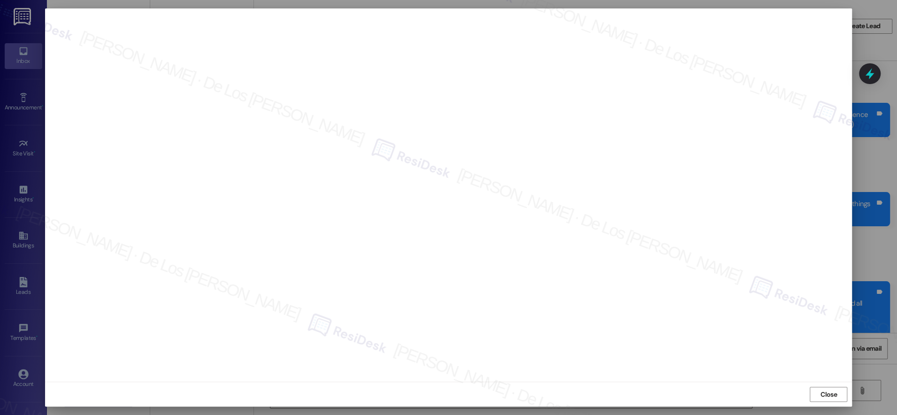
scroll to position [2332, 0]
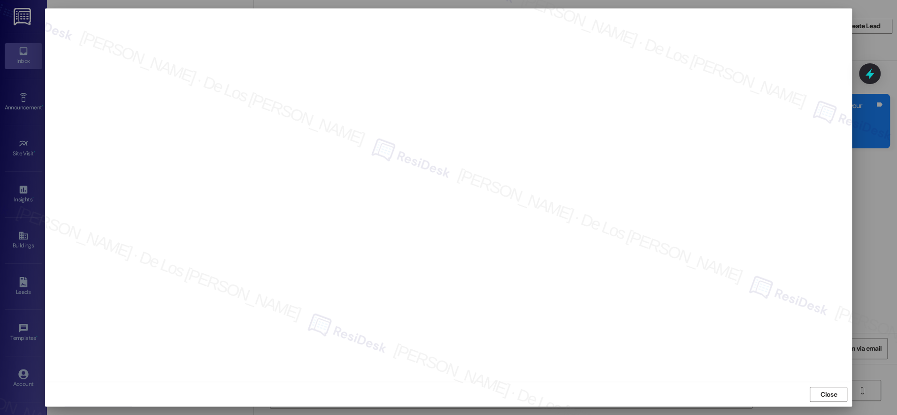
click at [833, 395] on span "Close" at bounding box center [828, 394] width 16 height 10
